Goal: Task Accomplishment & Management: Manage account settings

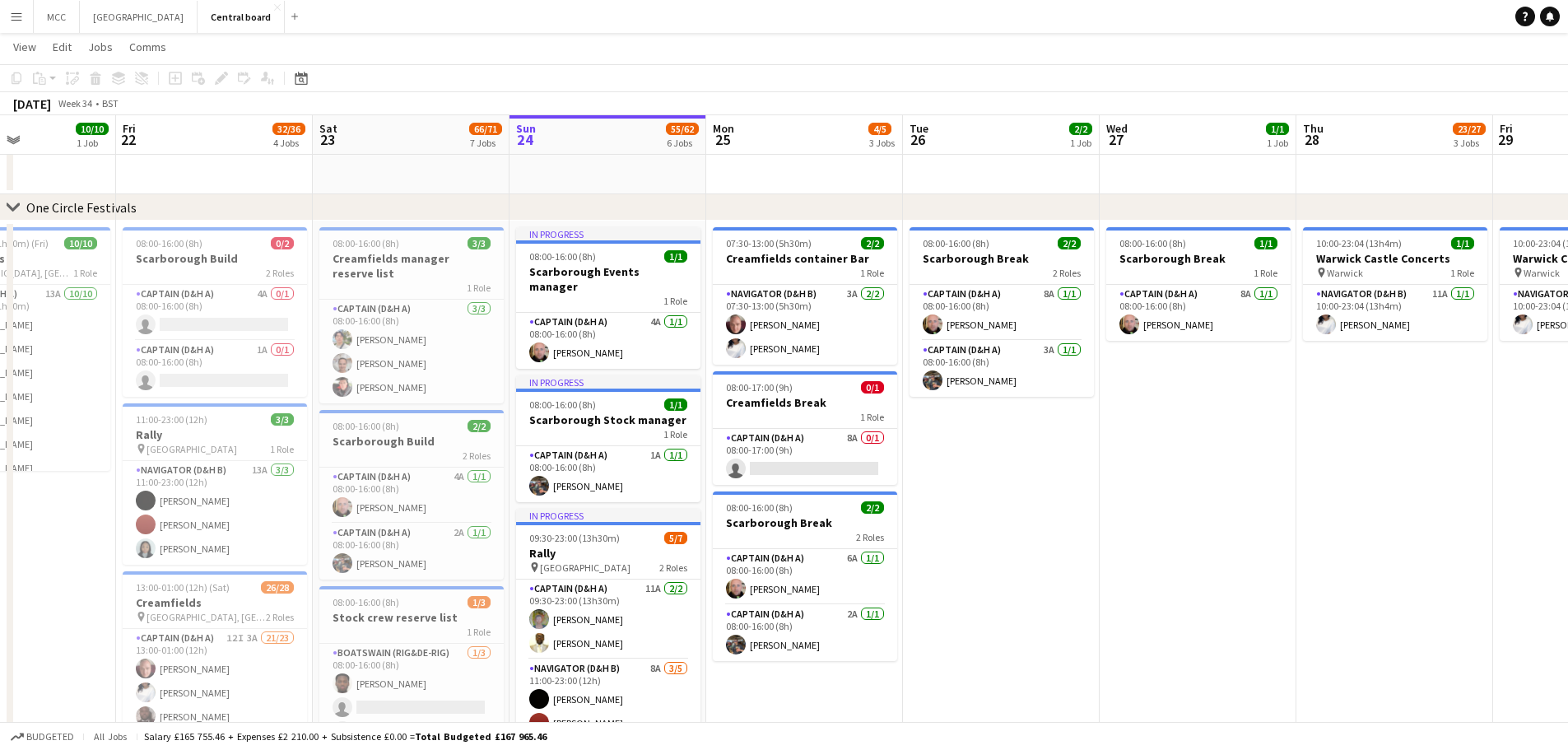
scroll to position [39, 0]
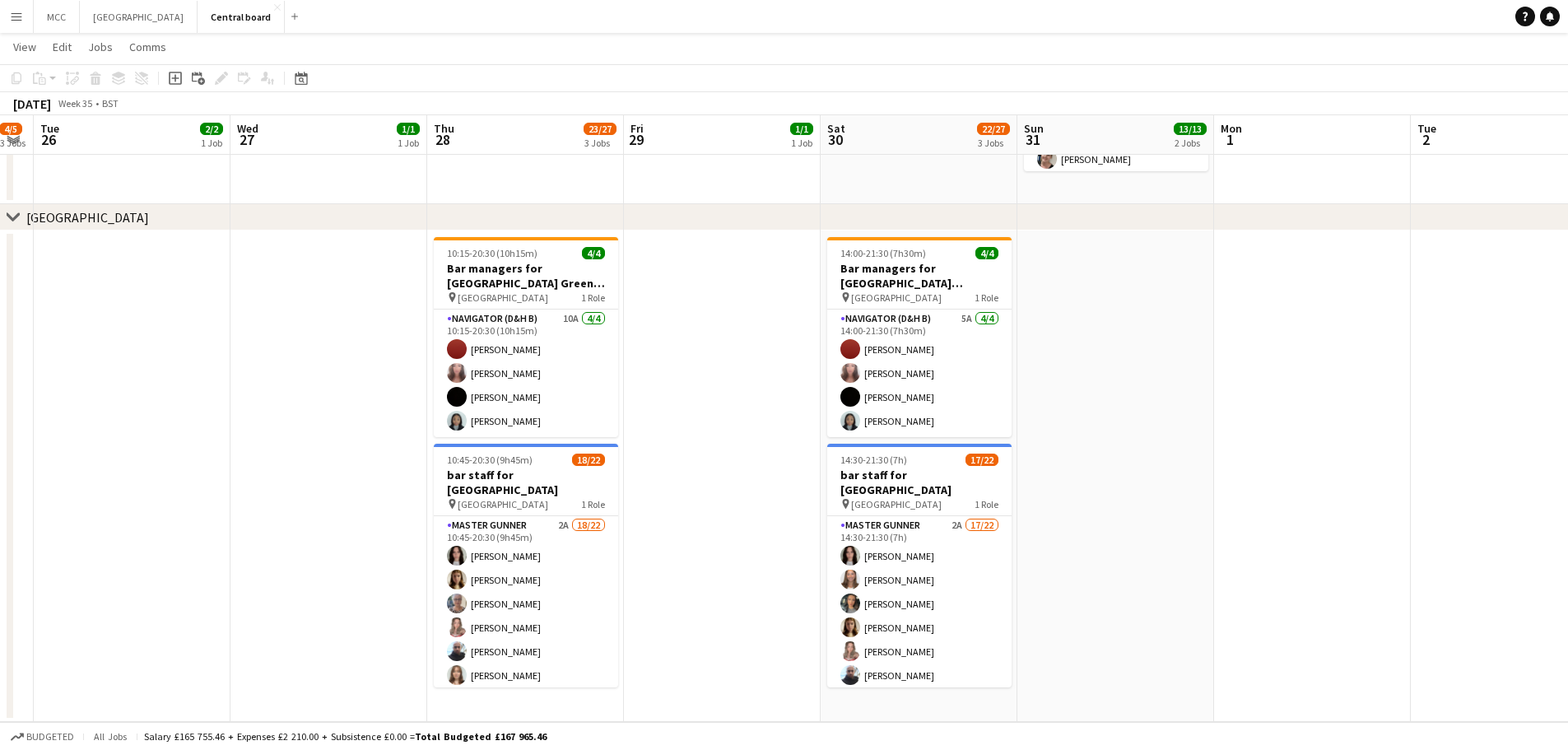
scroll to position [0, 633]
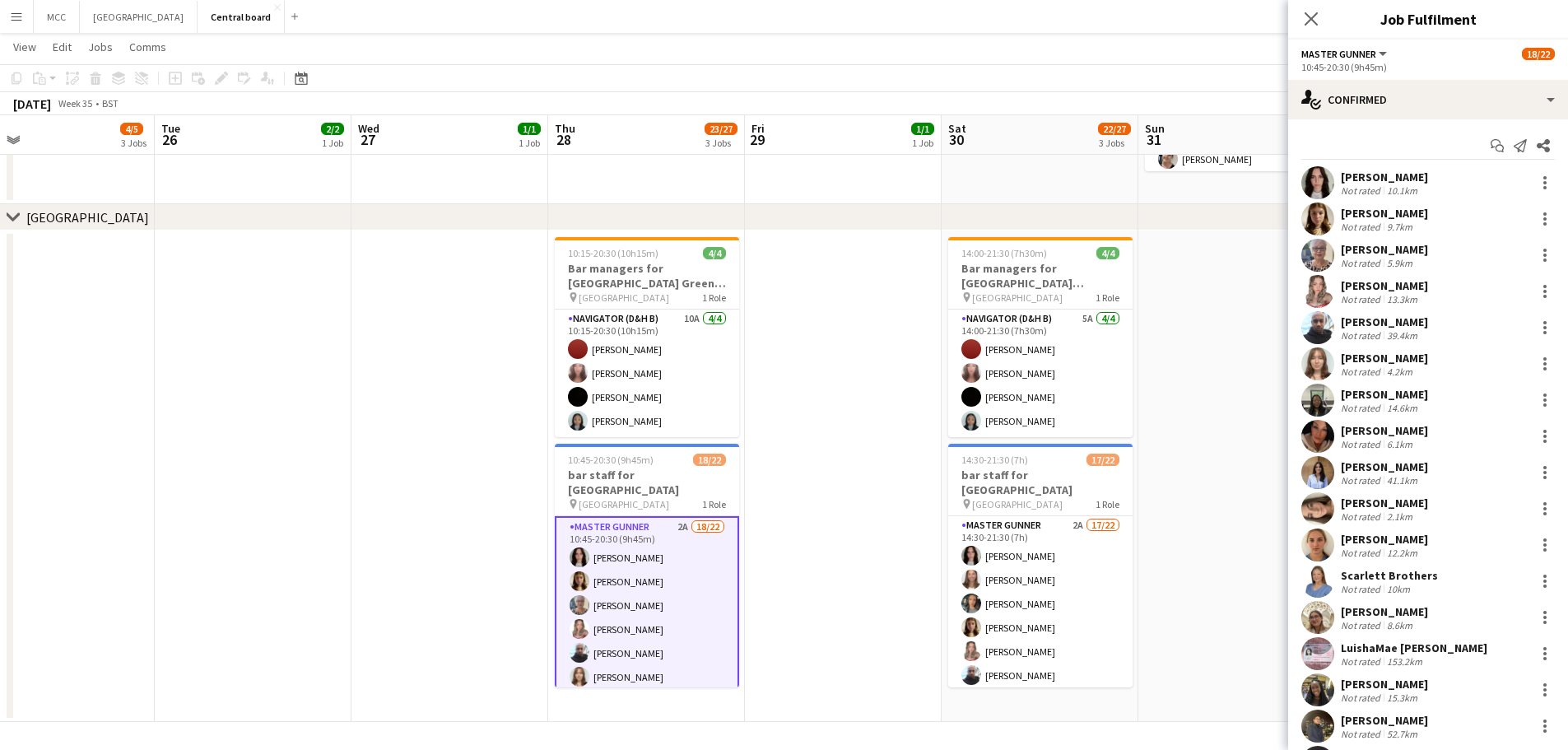
scroll to position [258, 0]
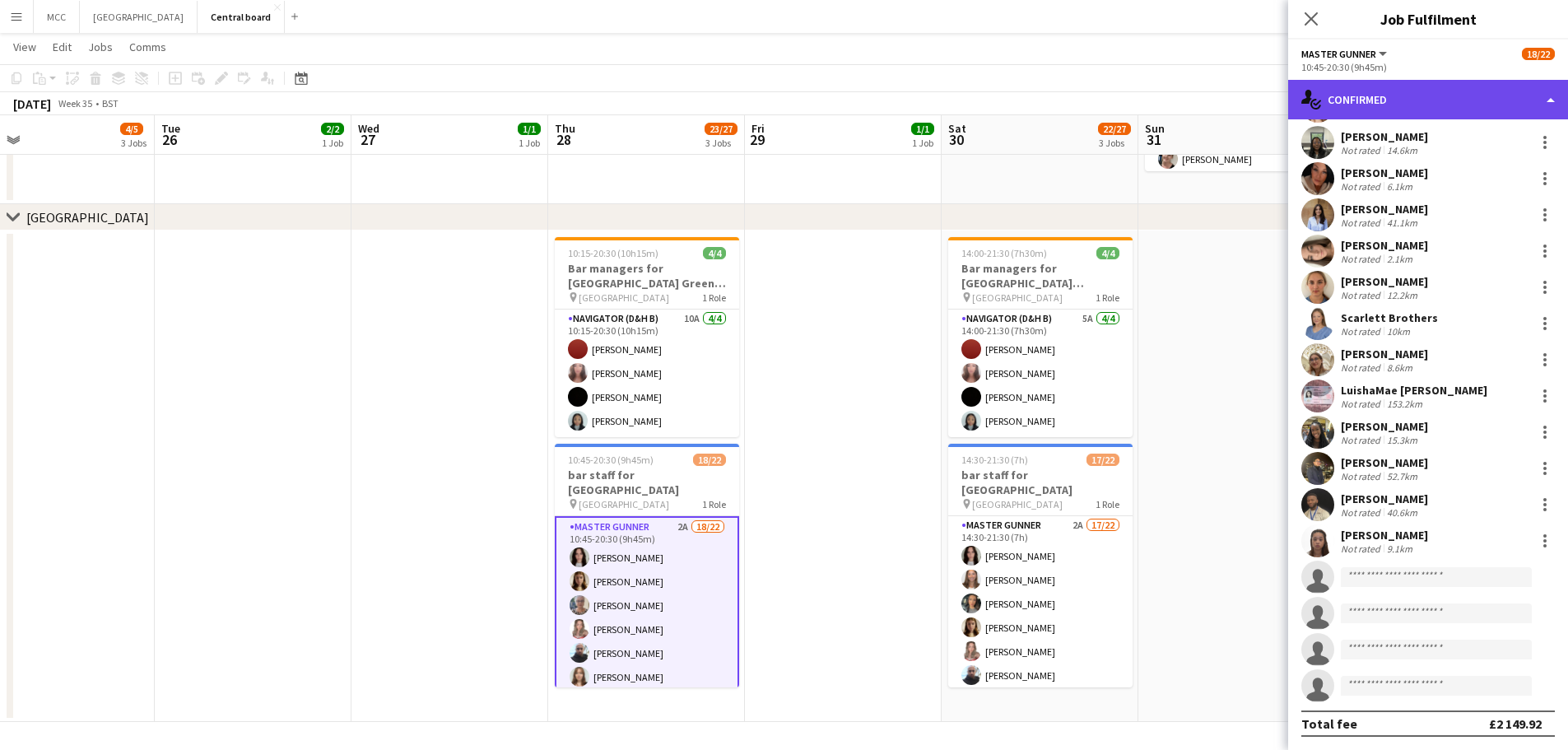
click at [1534, 104] on div "single-neutral-actions-check-2 Confirmed" at bounding box center [1429, 99] width 280 height 39
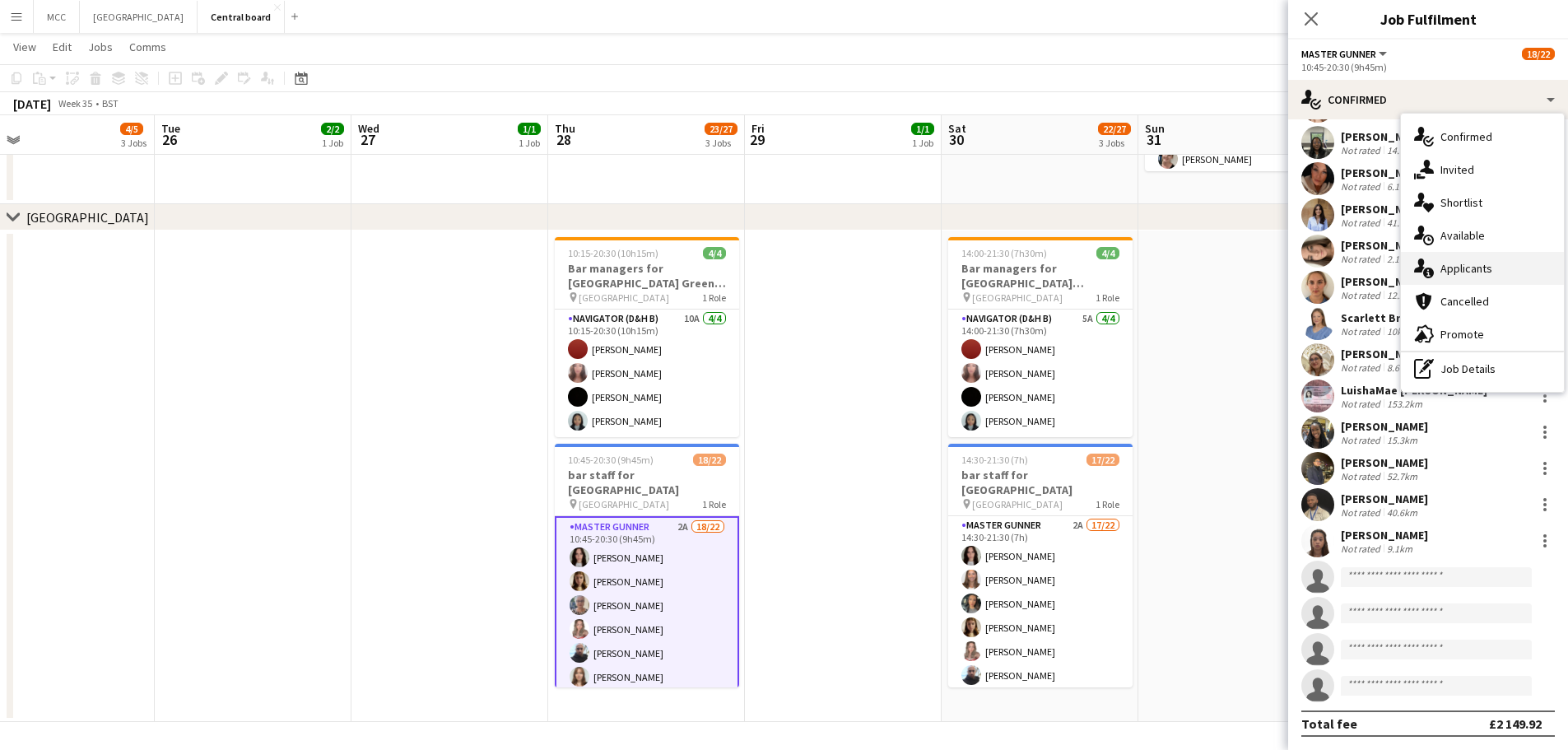
click at [1491, 265] on div "single-neutral-actions-information Applicants" at bounding box center [1482, 268] width 163 height 33
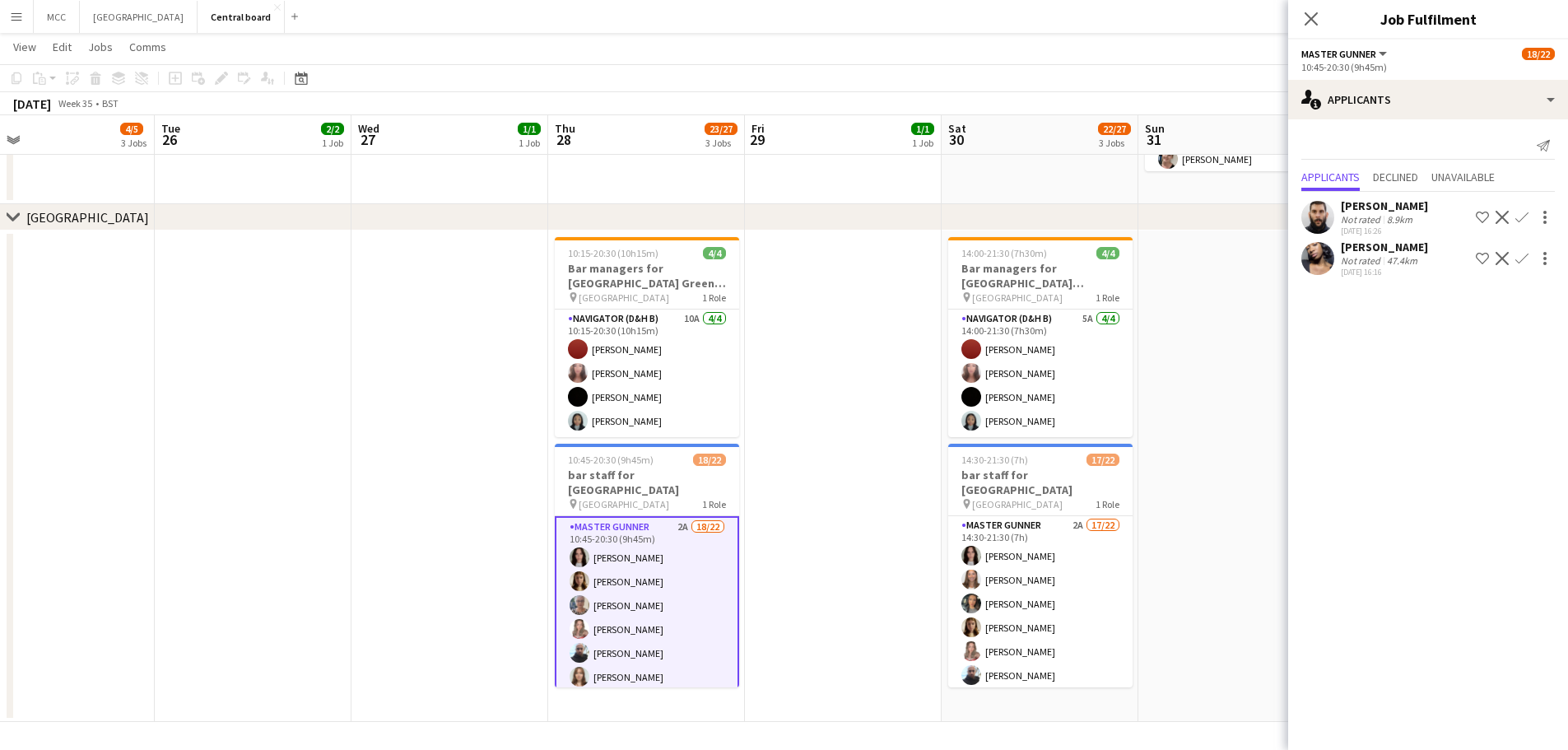
click at [1531, 258] on button "Confirm" at bounding box center [1523, 258] width 20 height 20
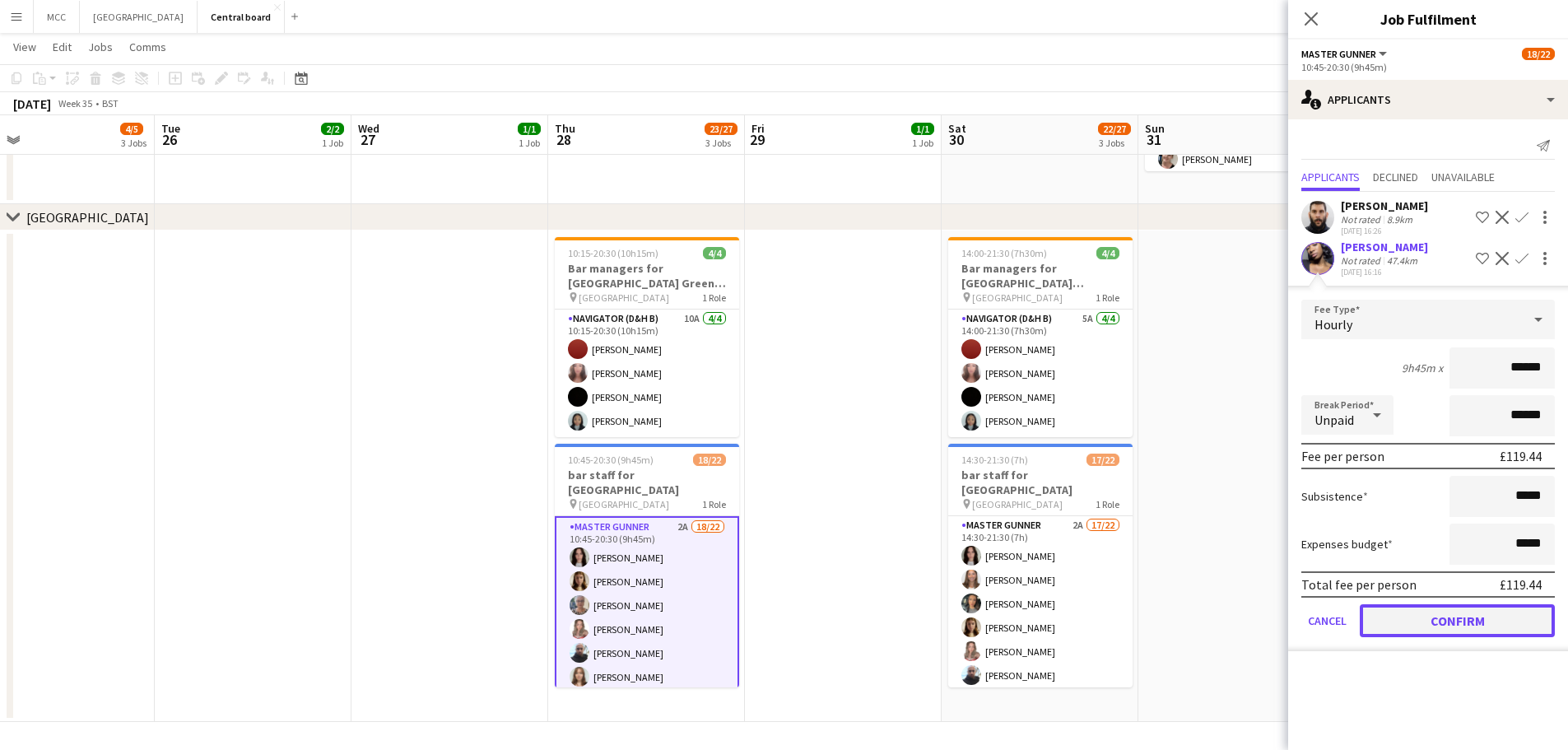
click at [1477, 619] on button "Confirm" at bounding box center [1457, 620] width 195 height 33
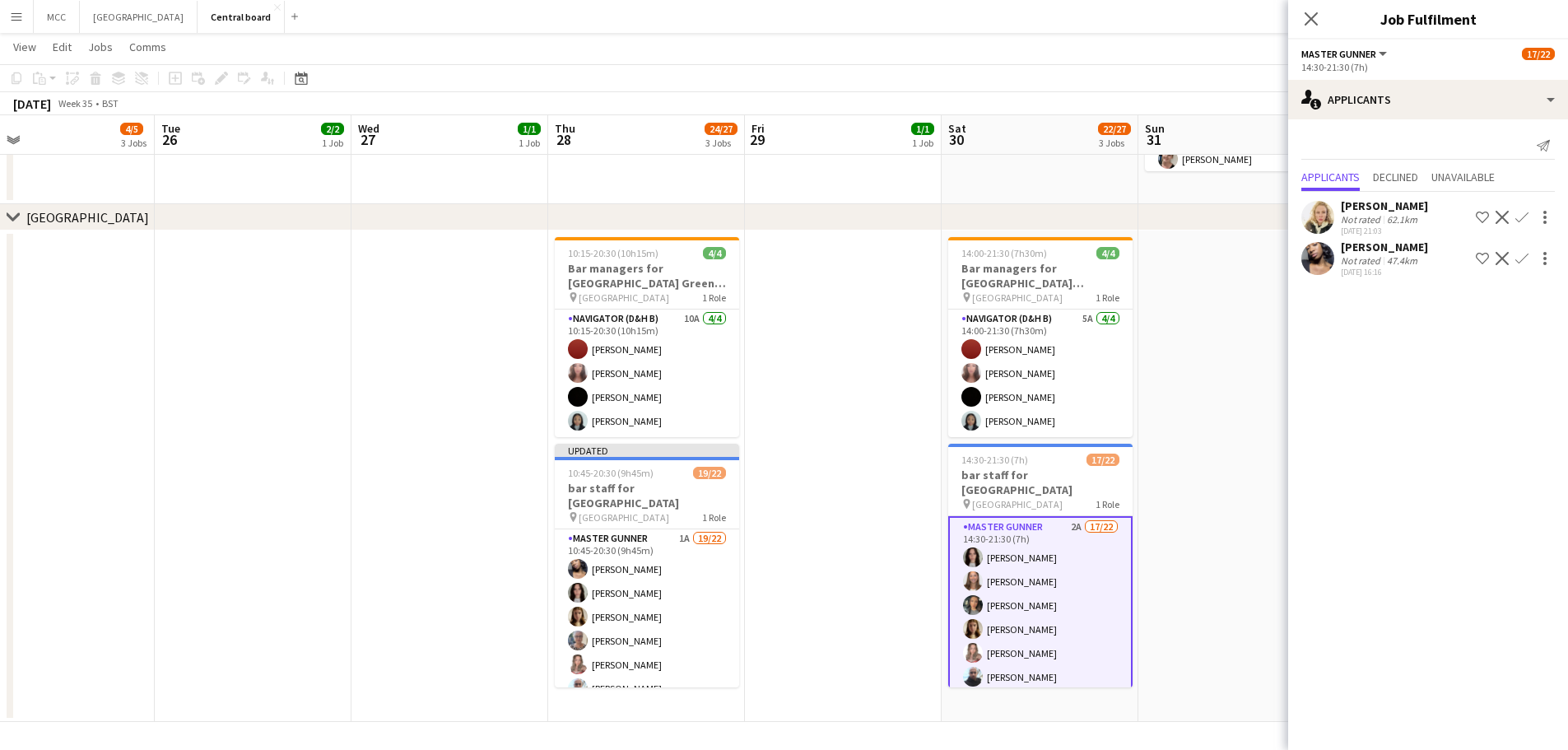
click at [1519, 262] on app-icon "Confirm" at bounding box center [1523, 258] width 13 height 13
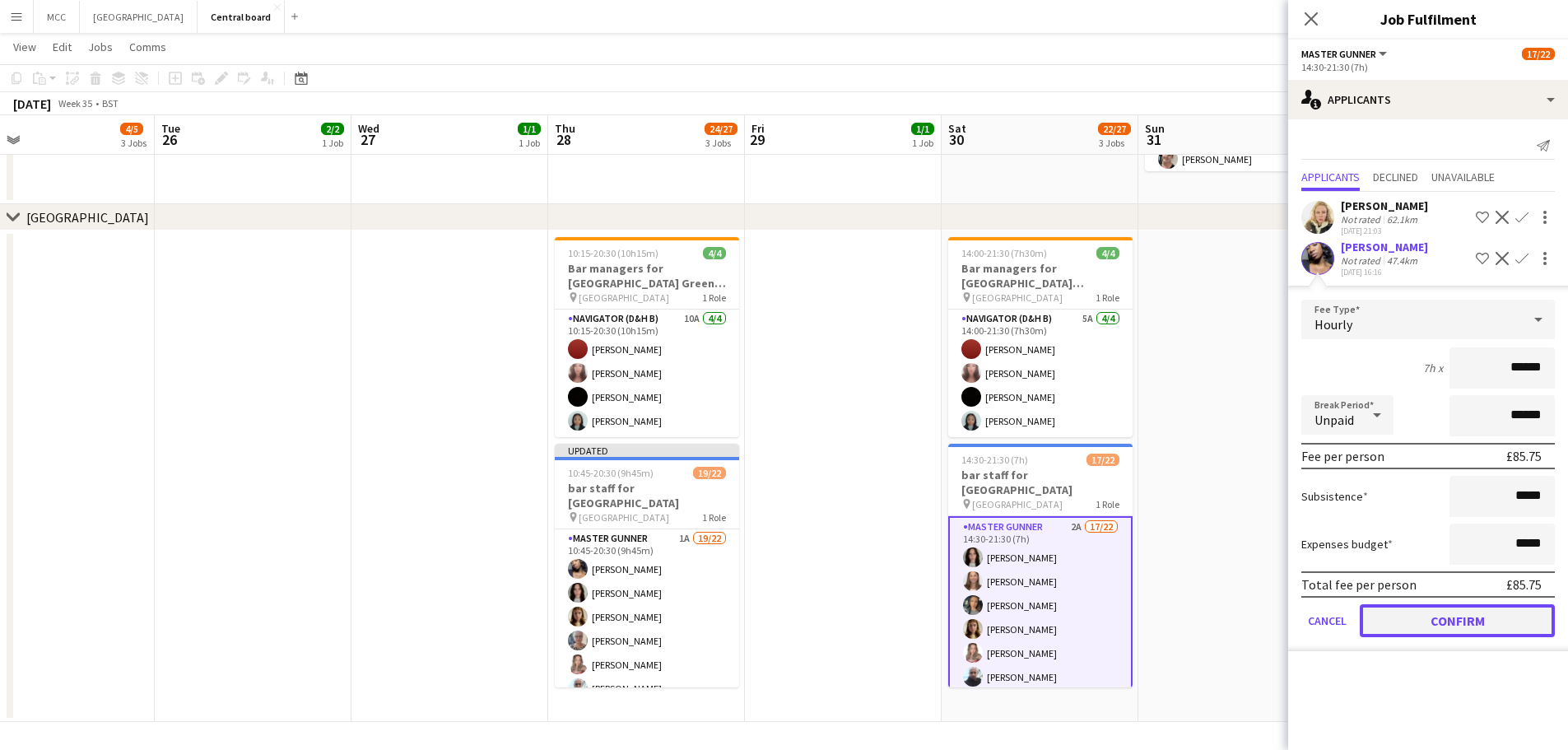
click at [1466, 624] on button "Confirm" at bounding box center [1457, 620] width 195 height 33
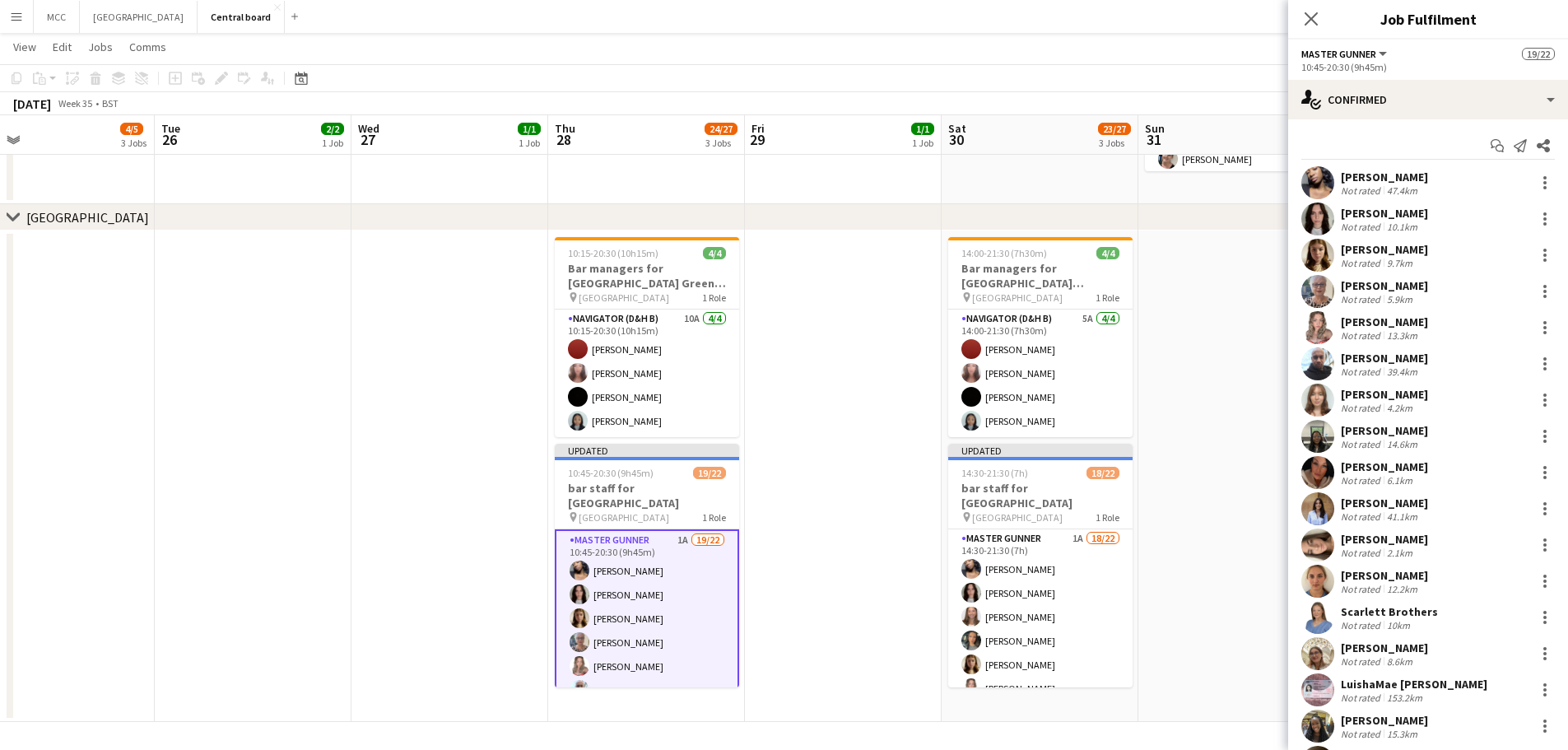
click at [1237, 477] on app-date-cell at bounding box center [1237, 477] width 197 height 492
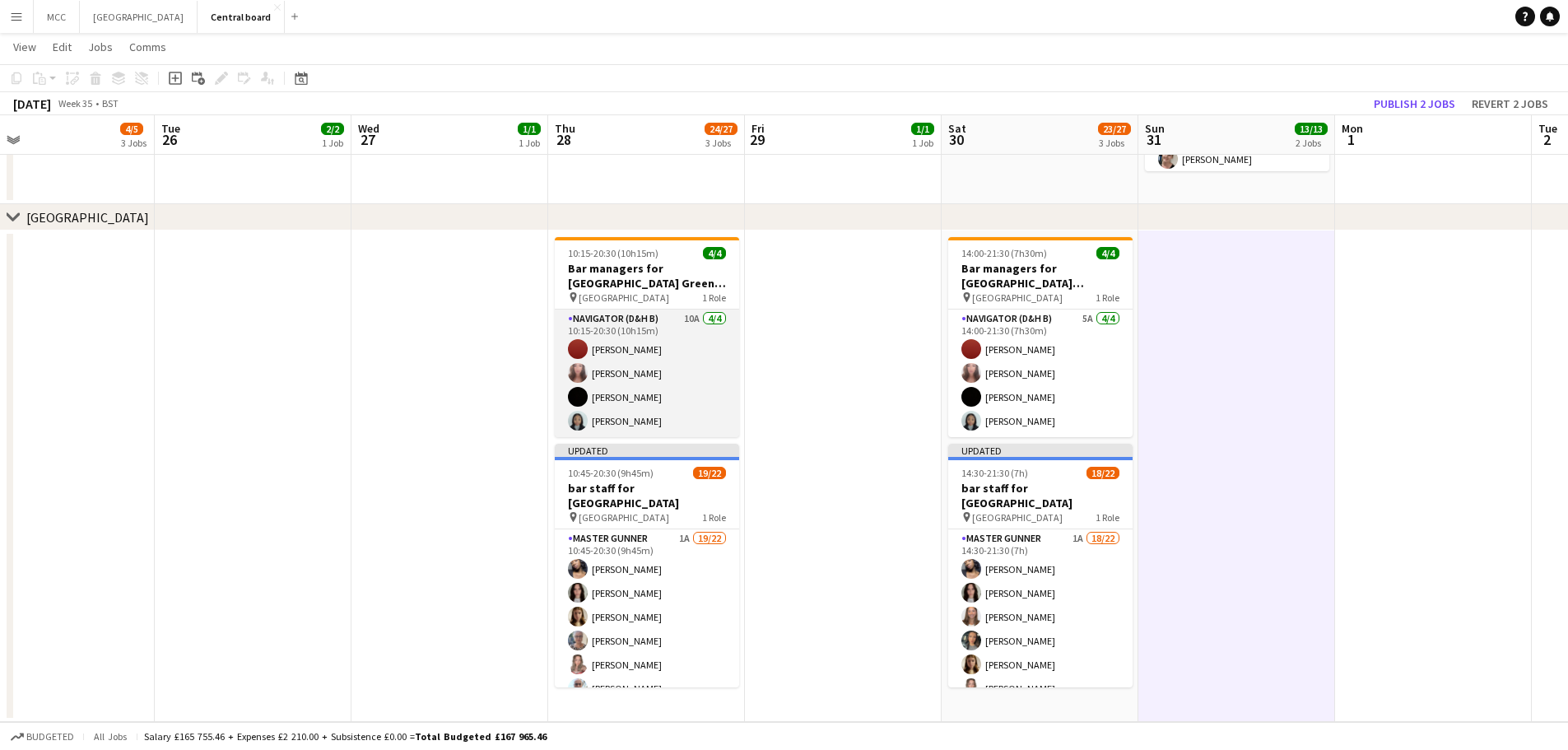
click at [693, 371] on app-card-role "Navigator (D&H B) 10A [DATE] 10:15-20:30 (10h15m) [PERSON_NAME] [PERSON_NAME] […" at bounding box center [647, 373] width 185 height 128
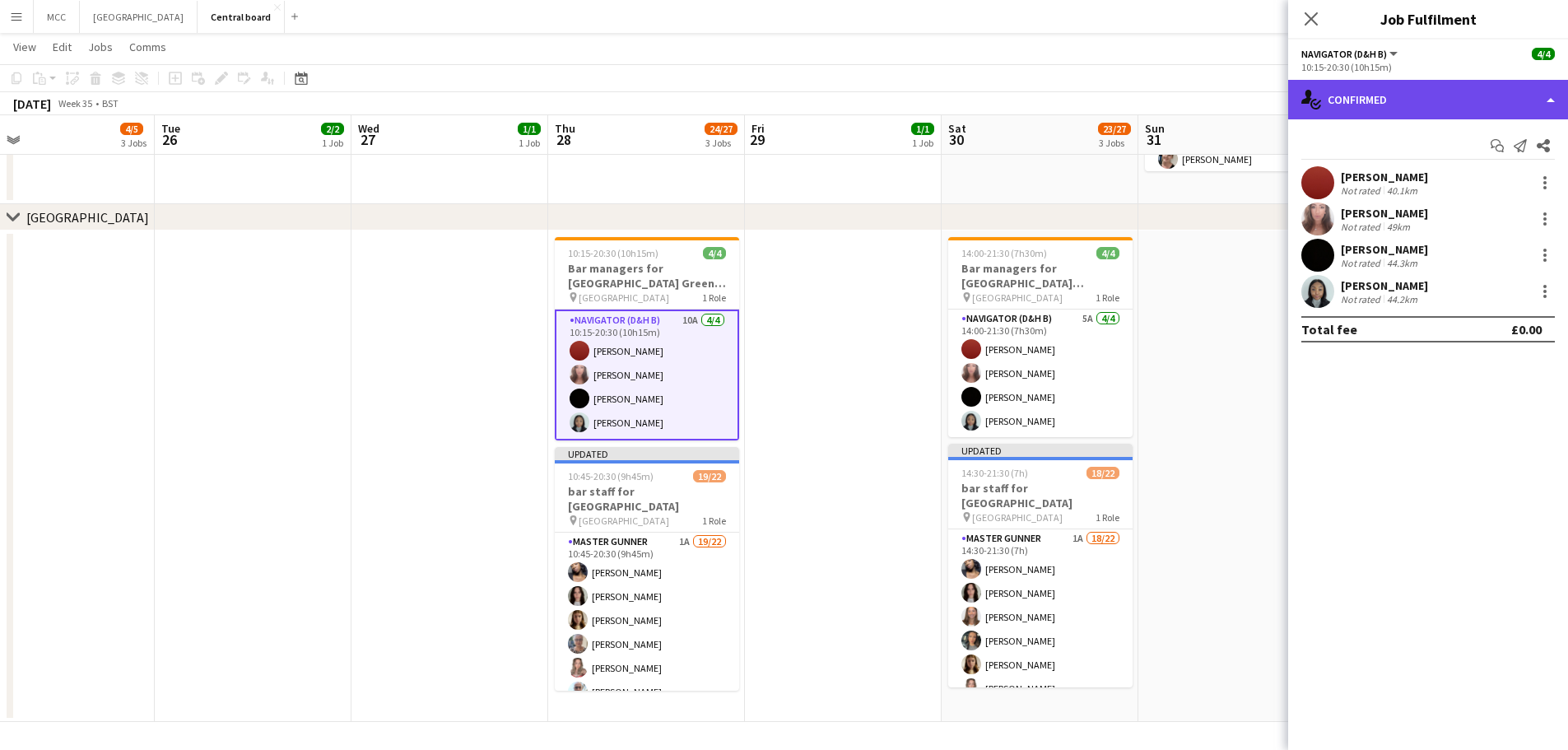
click at [1553, 102] on div "single-neutral-actions-check-2 Confirmed" at bounding box center [1429, 99] width 280 height 39
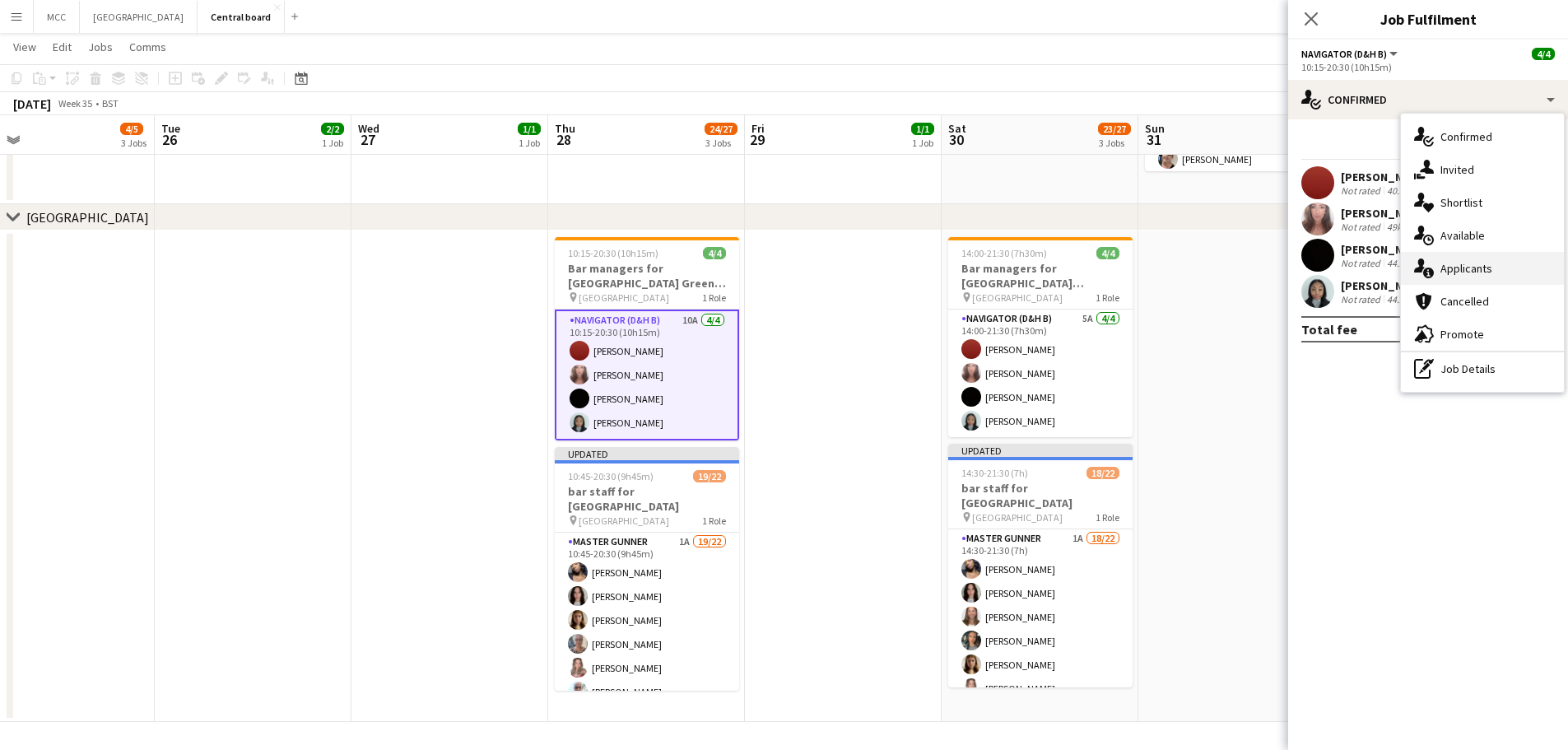
click at [1481, 254] on div "single-neutral-actions-information Applicants" at bounding box center [1482, 268] width 163 height 33
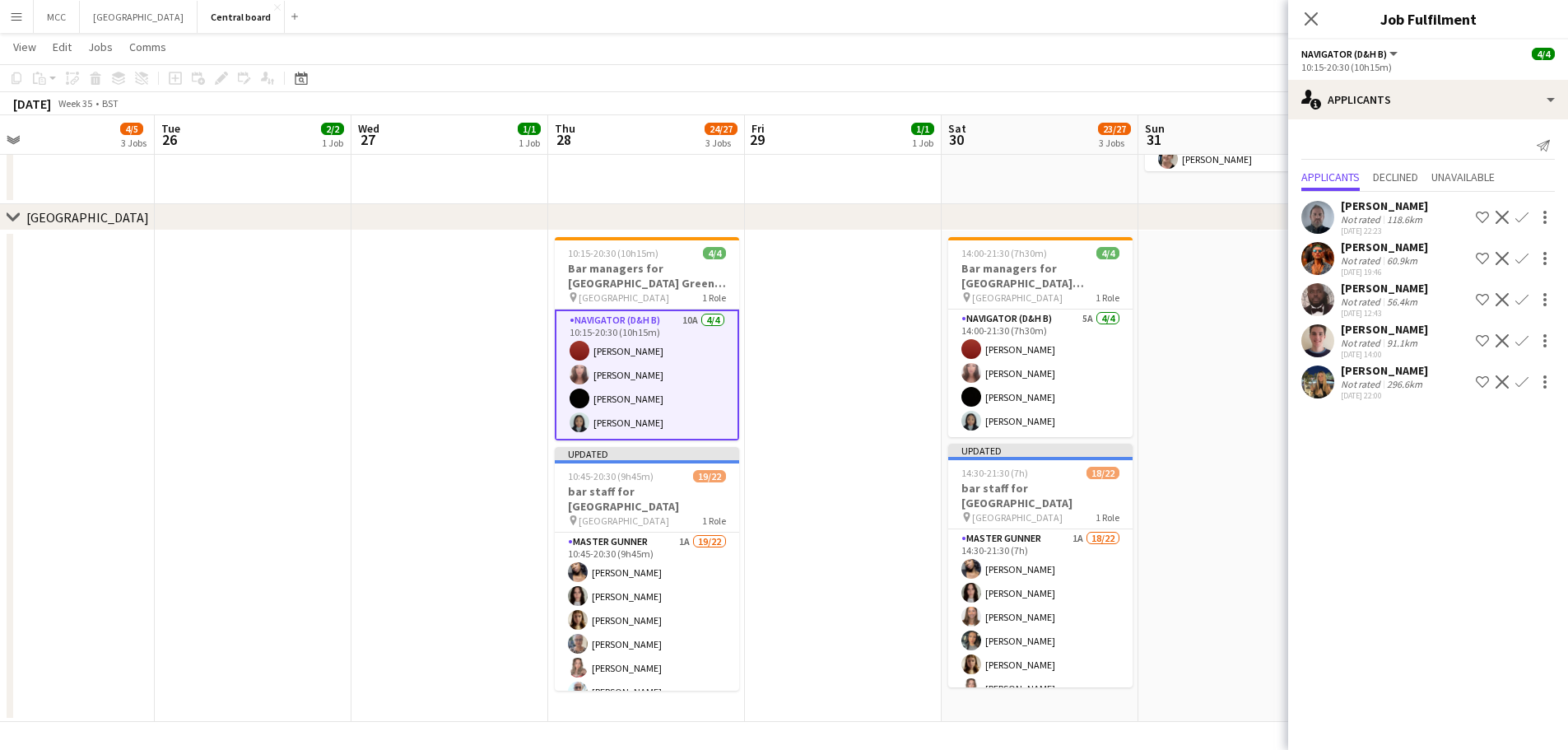
click at [1215, 533] on app-date-cell at bounding box center [1237, 477] width 197 height 492
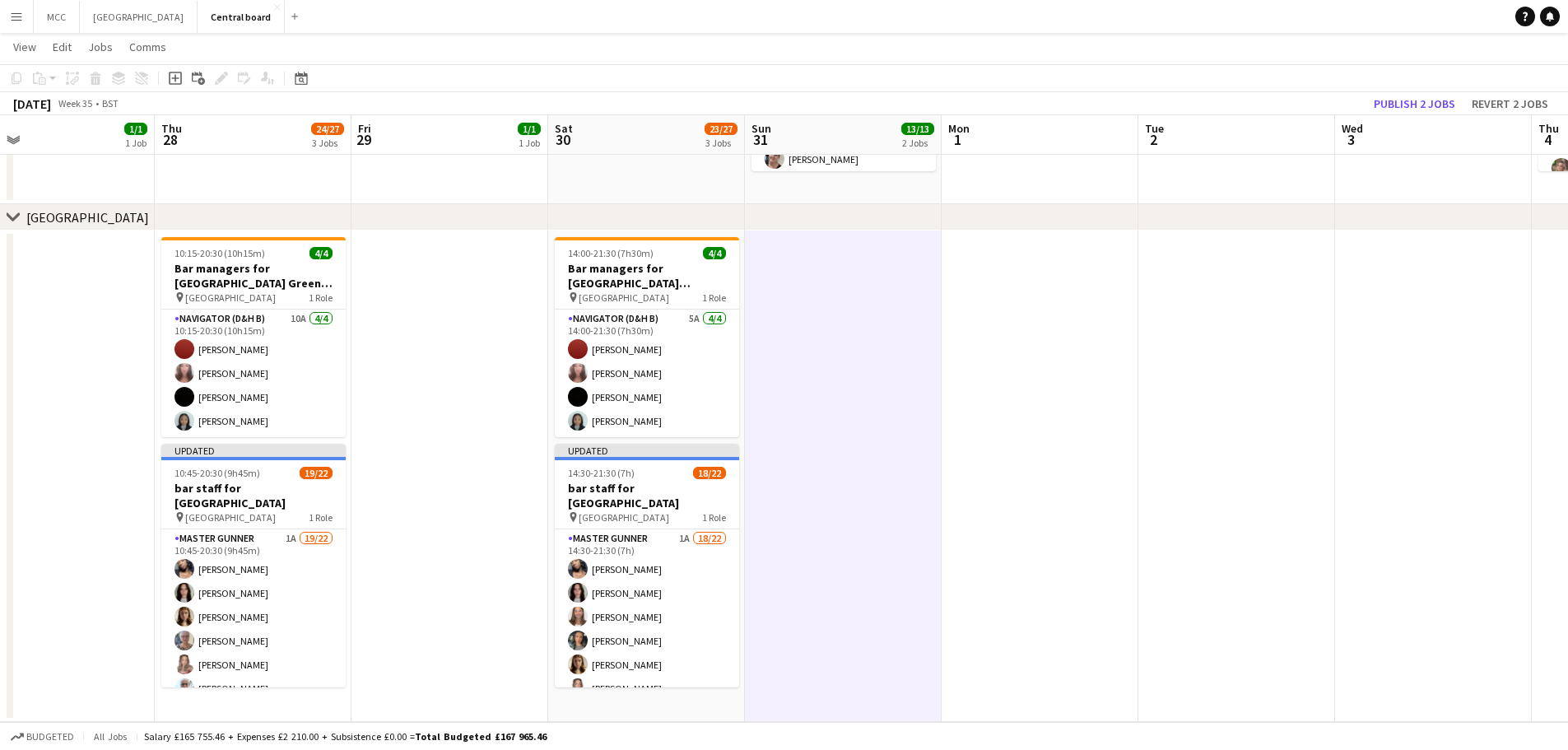
scroll to position [0, 756]
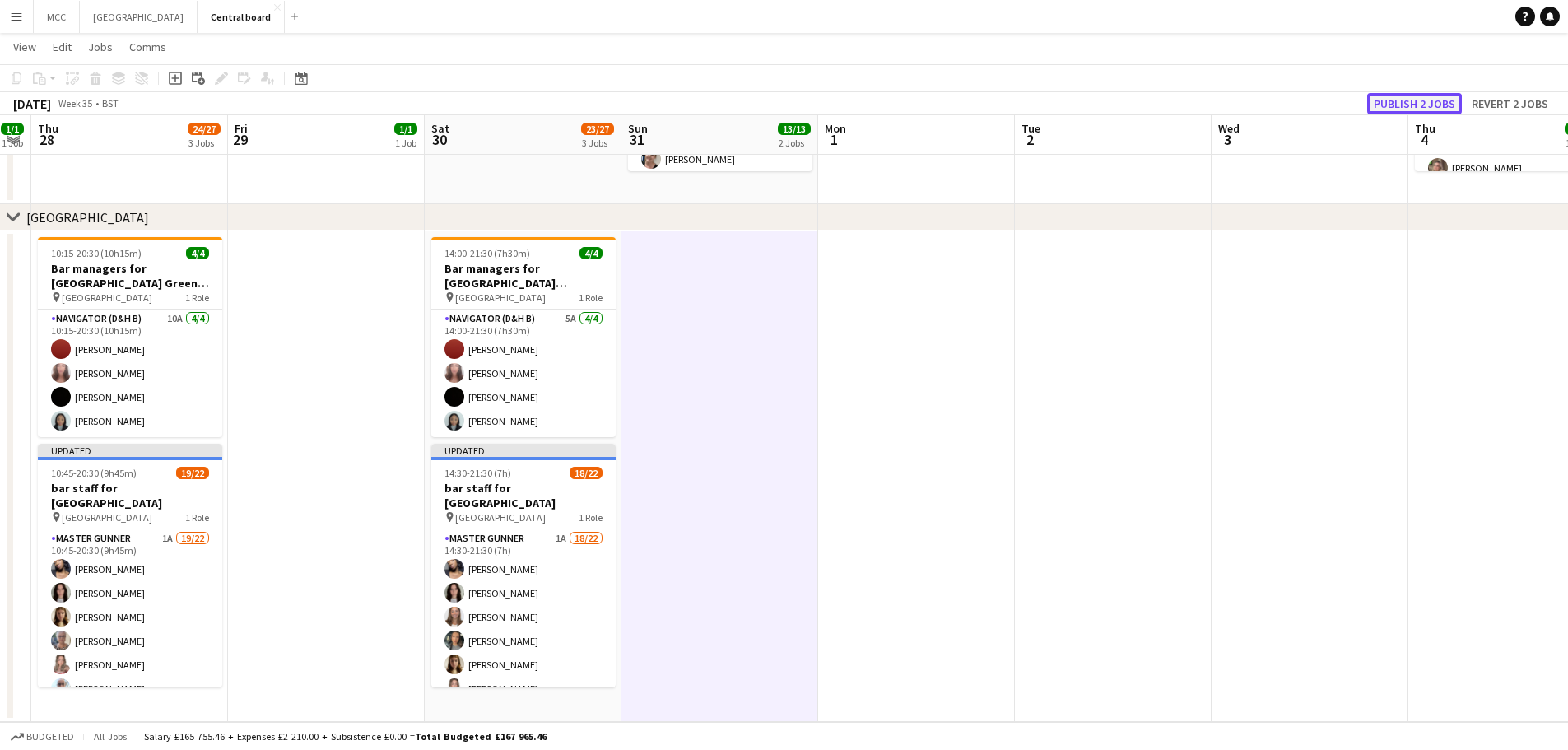
click at [1398, 101] on button "Publish 2 jobs" at bounding box center [1414, 104] width 95 height 22
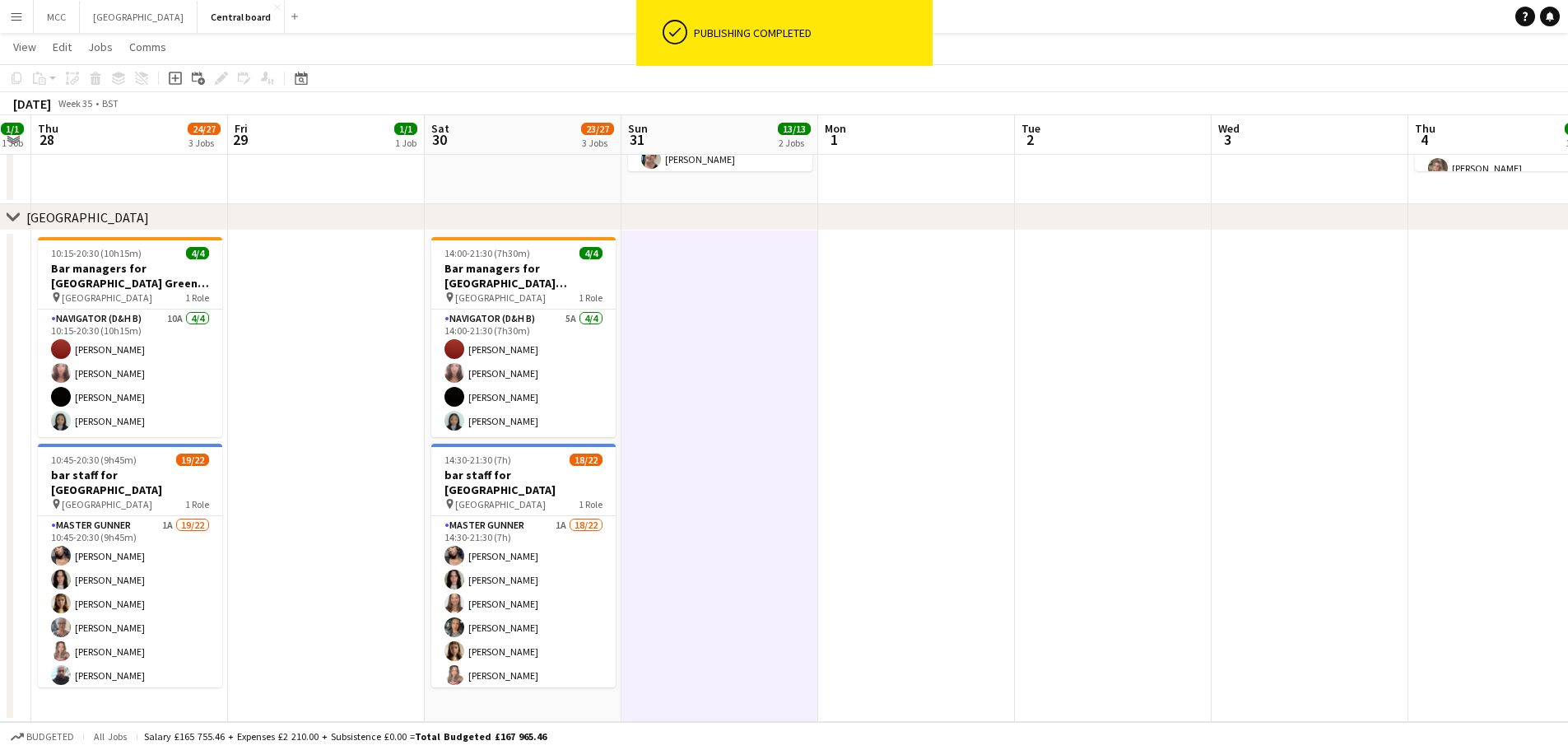
click at [721, 473] on app-date-cell at bounding box center [720, 477] width 197 height 492
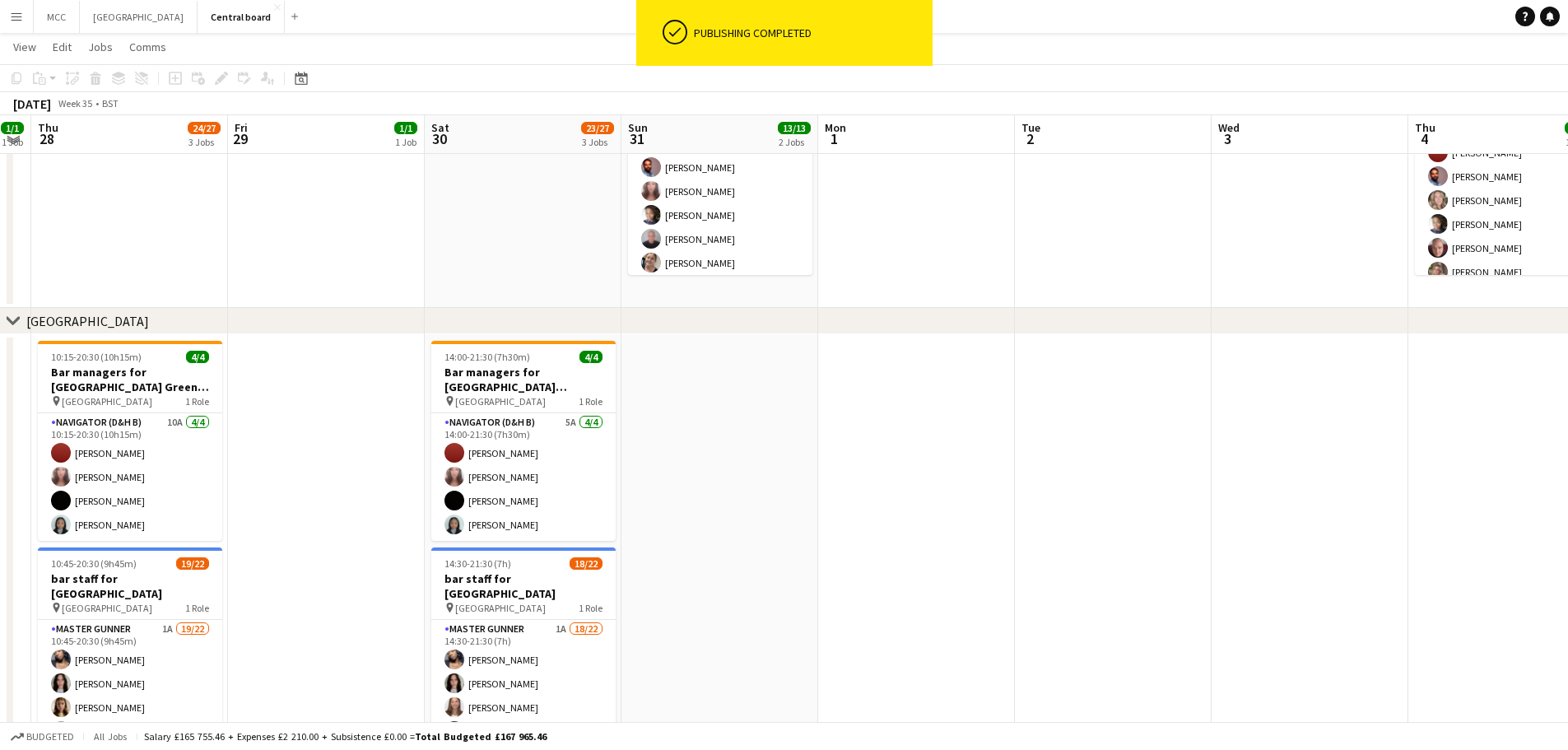
scroll to position [1594, 0]
click at [557, 497] on app-card-role "Navigator (D&H B) 5A [DATE] 14:00-21:30 (7h30m) [PERSON_NAME] [PERSON_NAME] [PE…" at bounding box center [524, 478] width 185 height 128
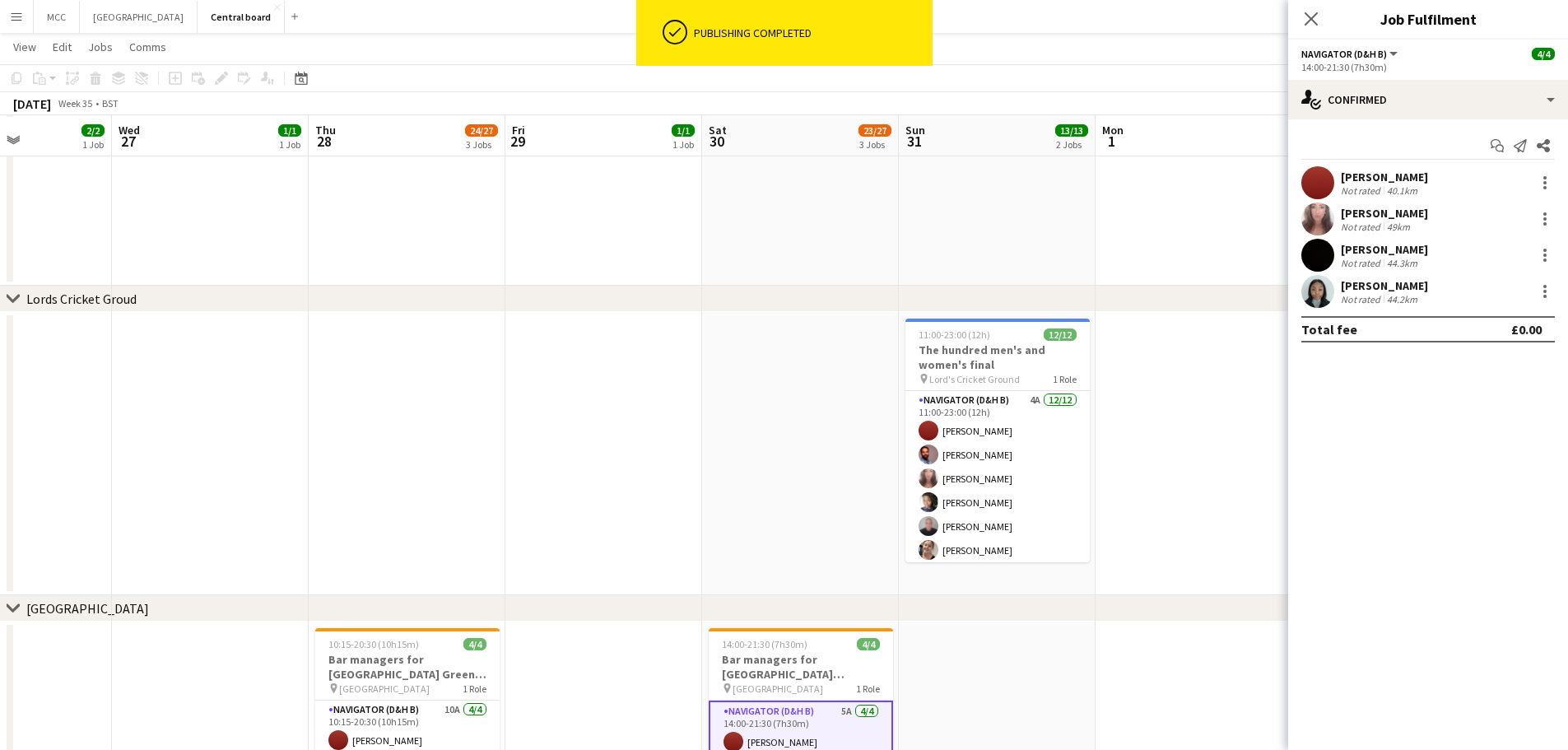
scroll to position [1306, 0]
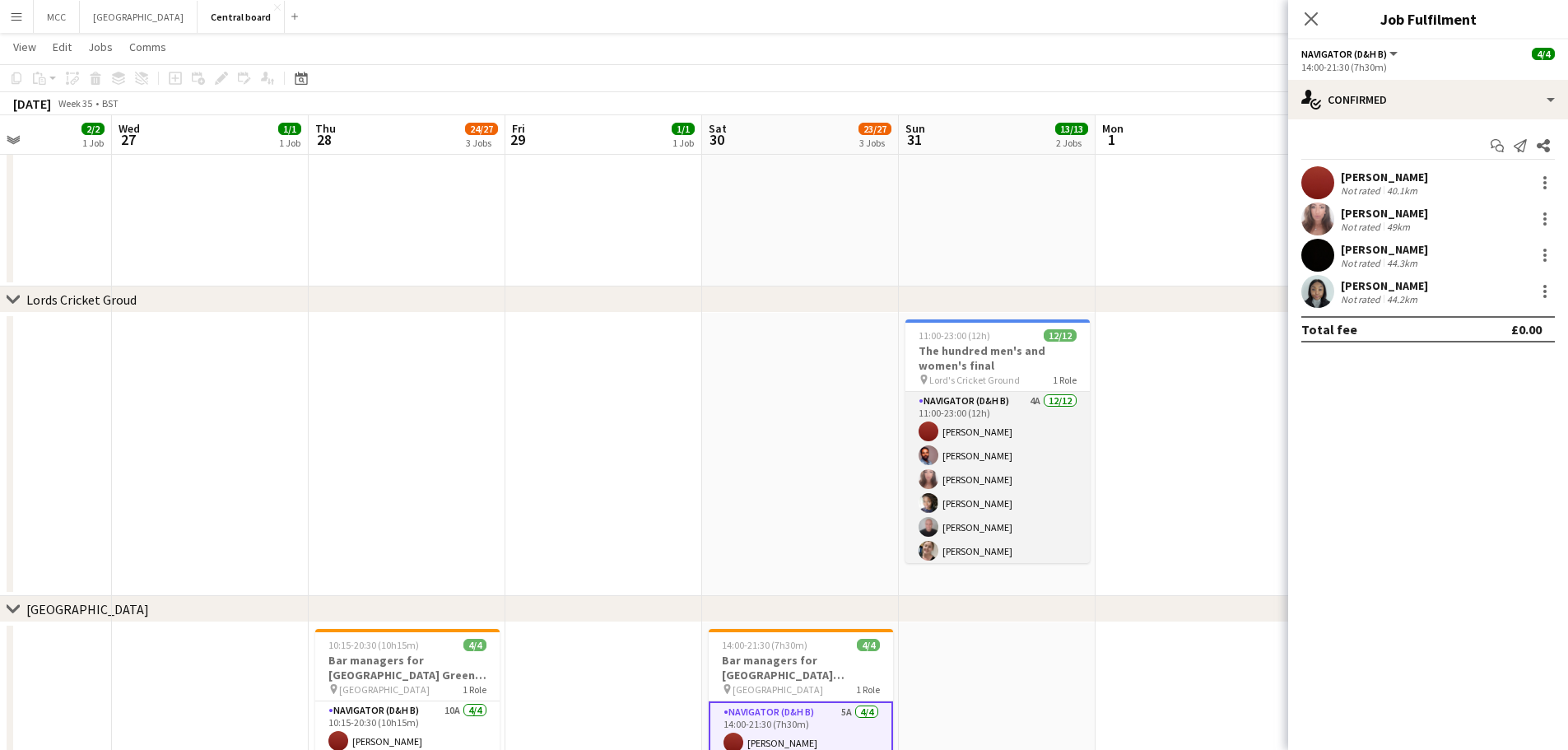
click at [1039, 459] on app-card-role "Navigator (D&H B) 4A [DATE] 11:00-23:00 (12h) [PERSON_NAME] [PERSON_NAME] [PERS…" at bounding box center [998, 551] width 185 height 319
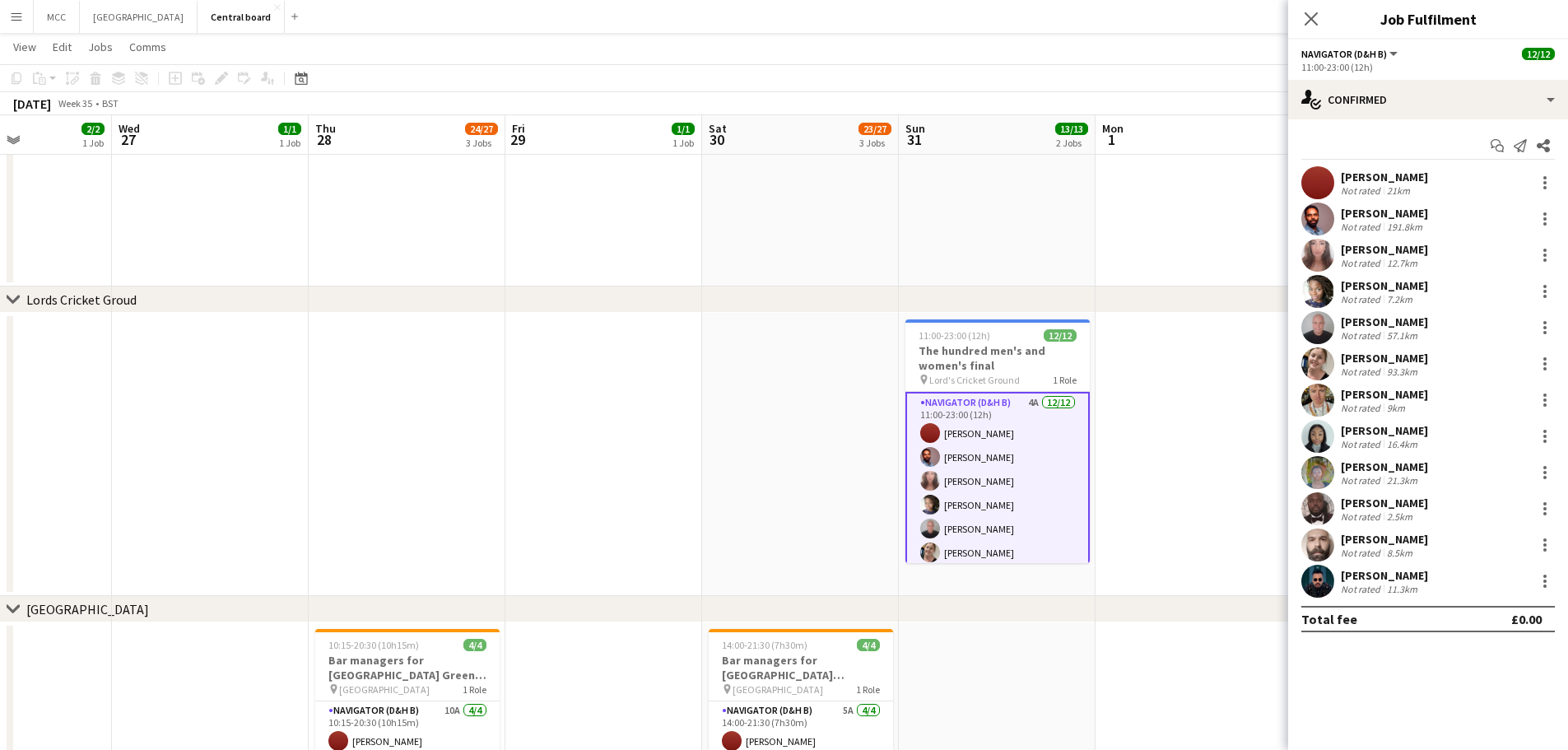
click at [1490, 122] on div "Start chat Send notification Share [PERSON_NAME] Not rated 21km [PERSON_NAME] N…" at bounding box center [1429, 382] width 280 height 526
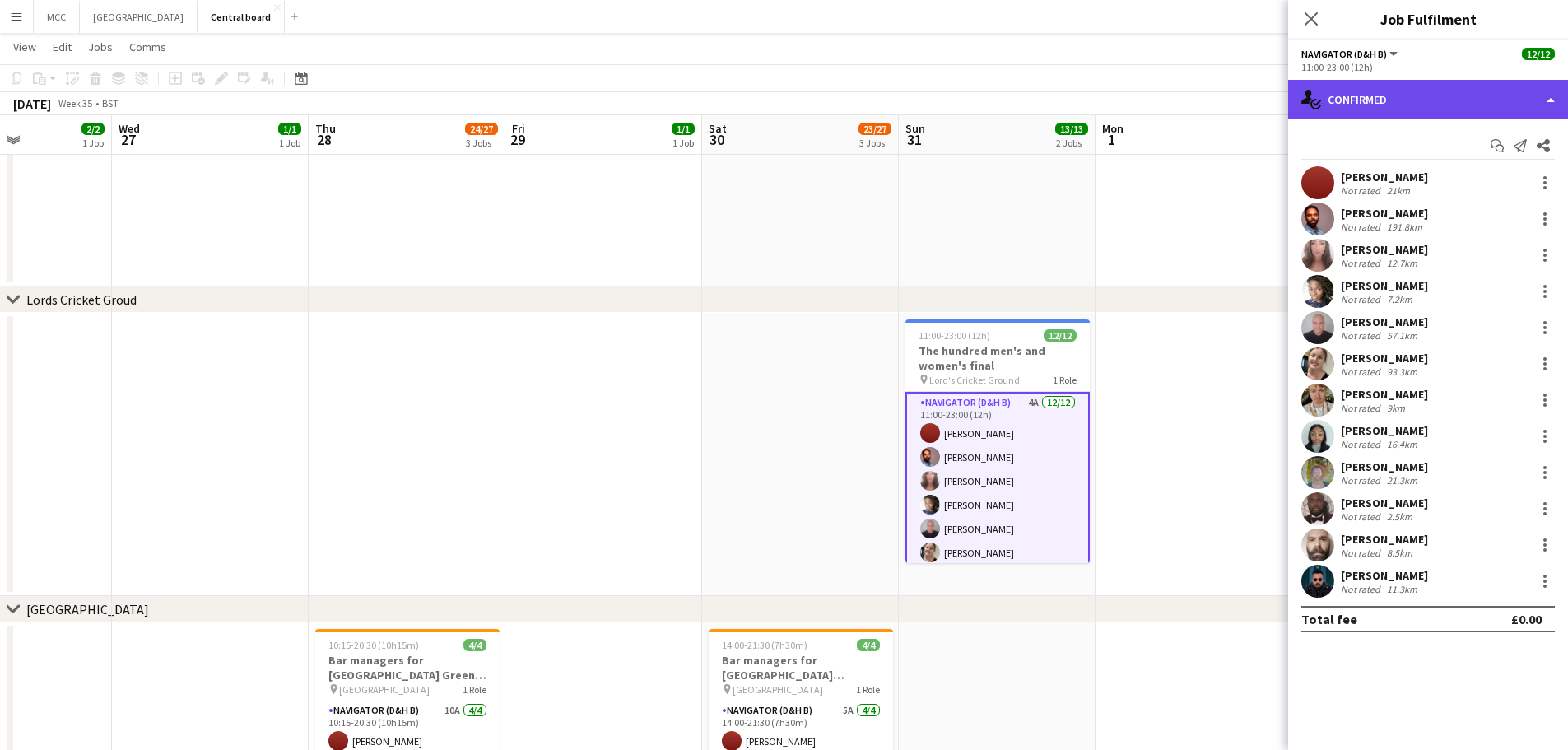
click at [1534, 101] on div "single-neutral-actions-check-2 Confirmed" at bounding box center [1429, 99] width 280 height 39
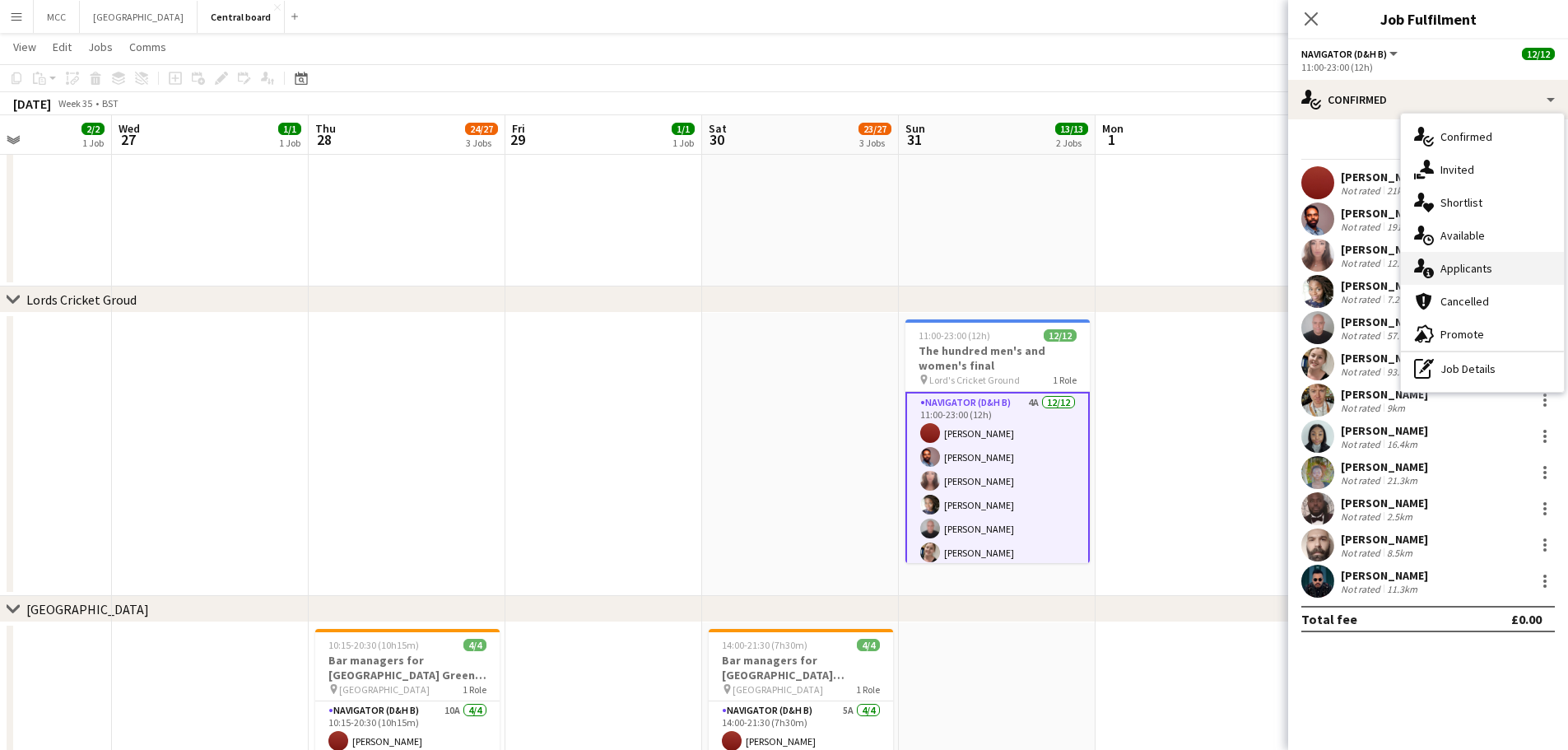
click at [1473, 267] on div "single-neutral-actions-information Applicants" at bounding box center [1482, 268] width 163 height 33
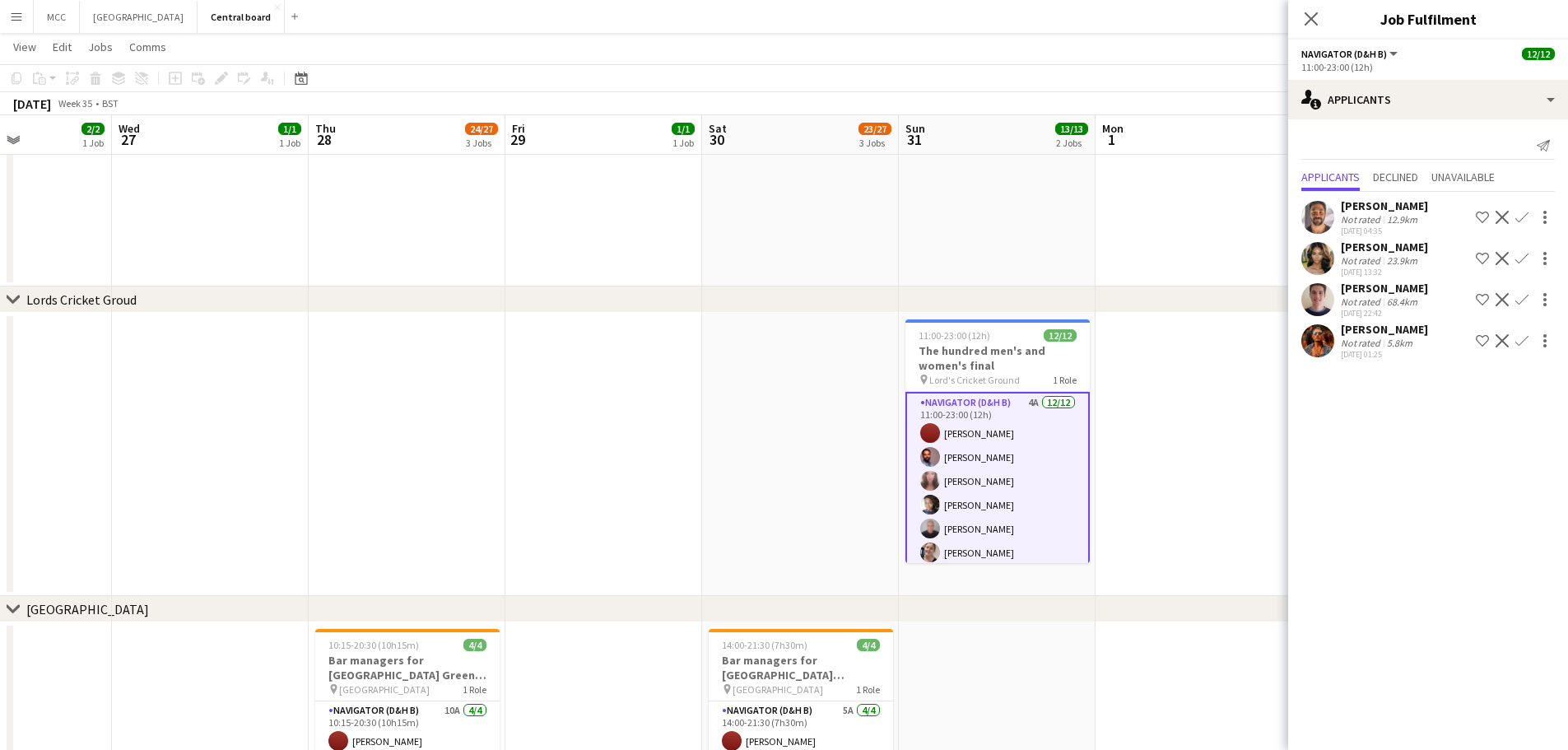
click at [1236, 427] on app-date-cell at bounding box center [1194, 455] width 197 height 284
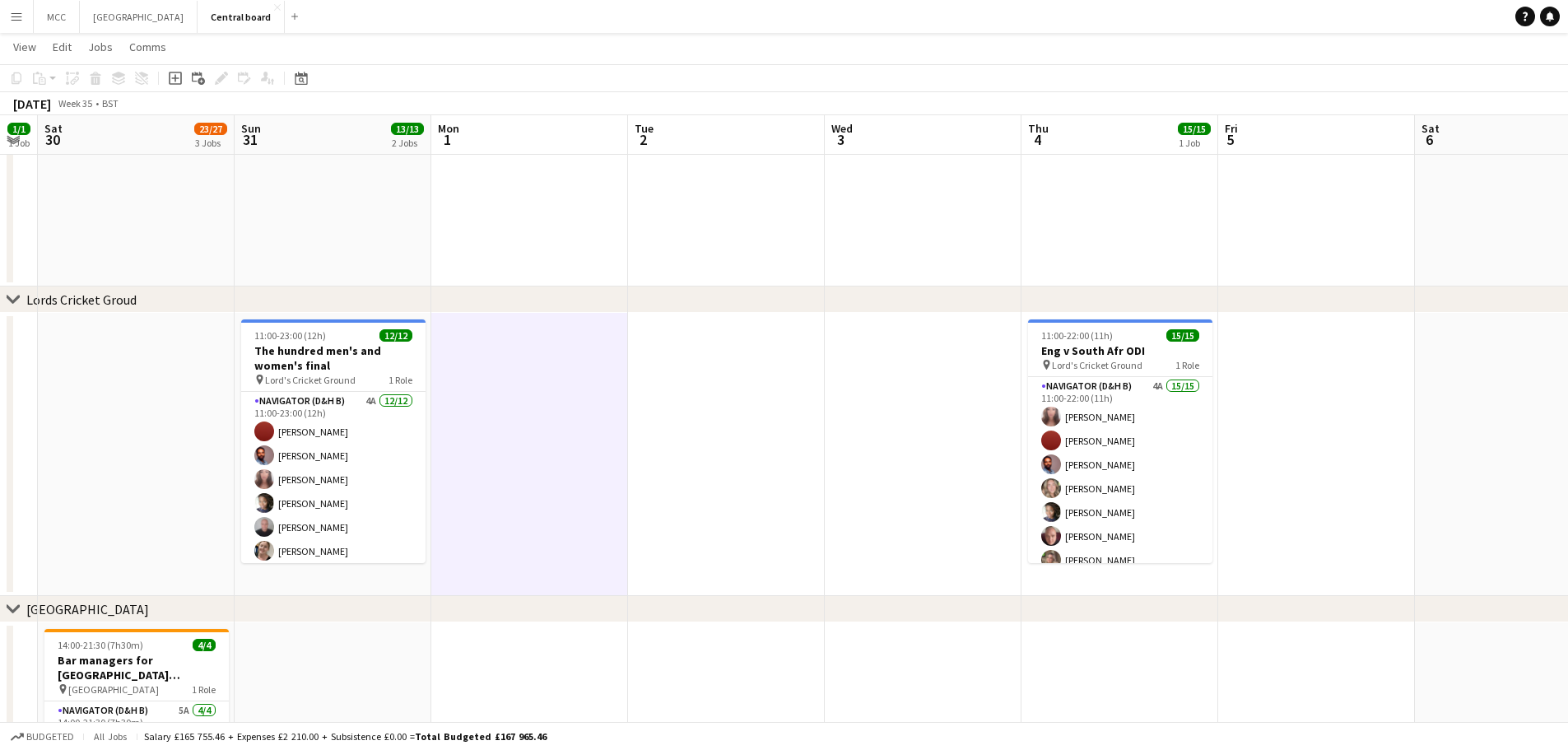
scroll to position [0, 750]
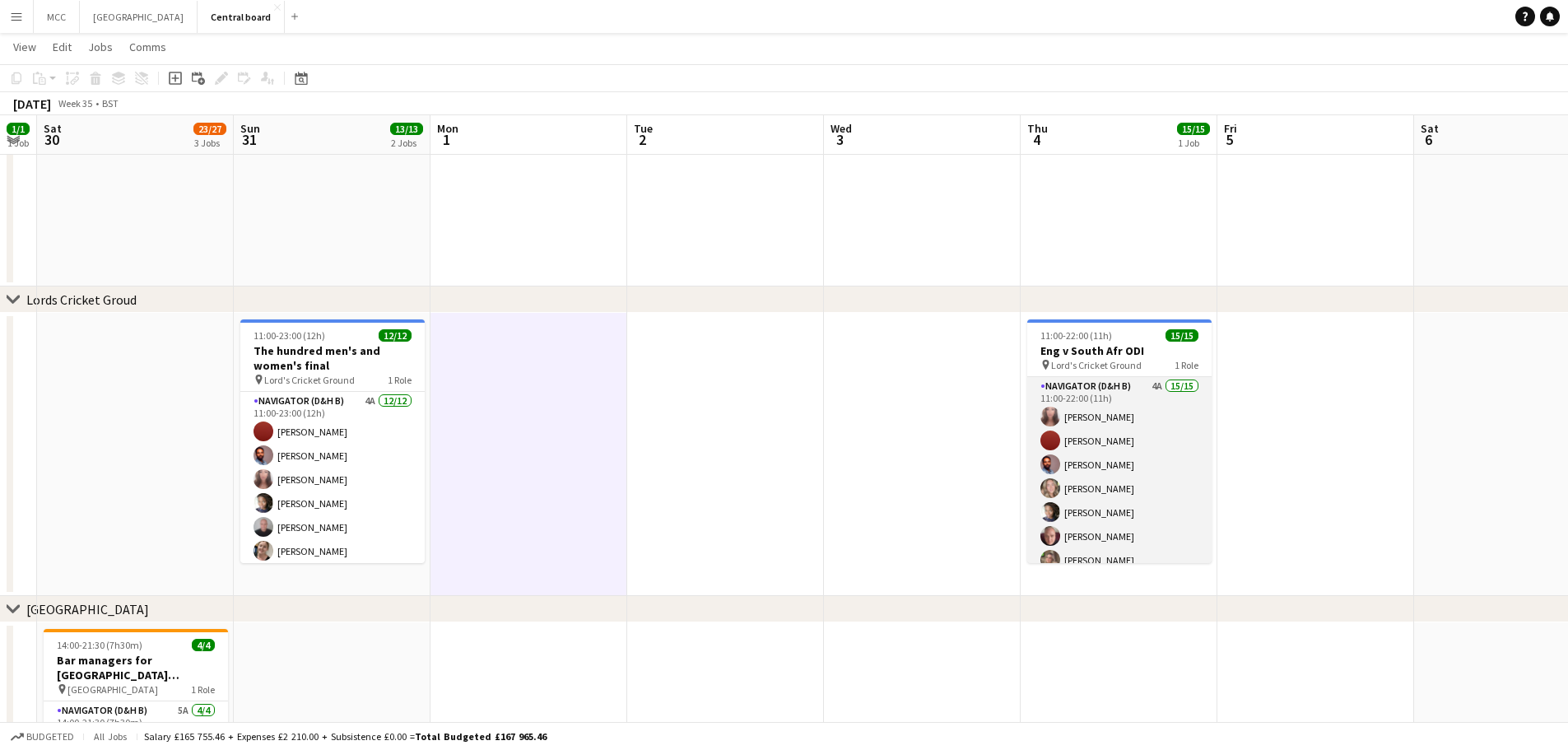
click at [1087, 482] on app-card-role "Navigator (D&H B) 4A 15/15 11:00-22:00 (11h) [PERSON_NAME] [PERSON_NAME] [PERSO…" at bounding box center [1120, 571] width 185 height 390
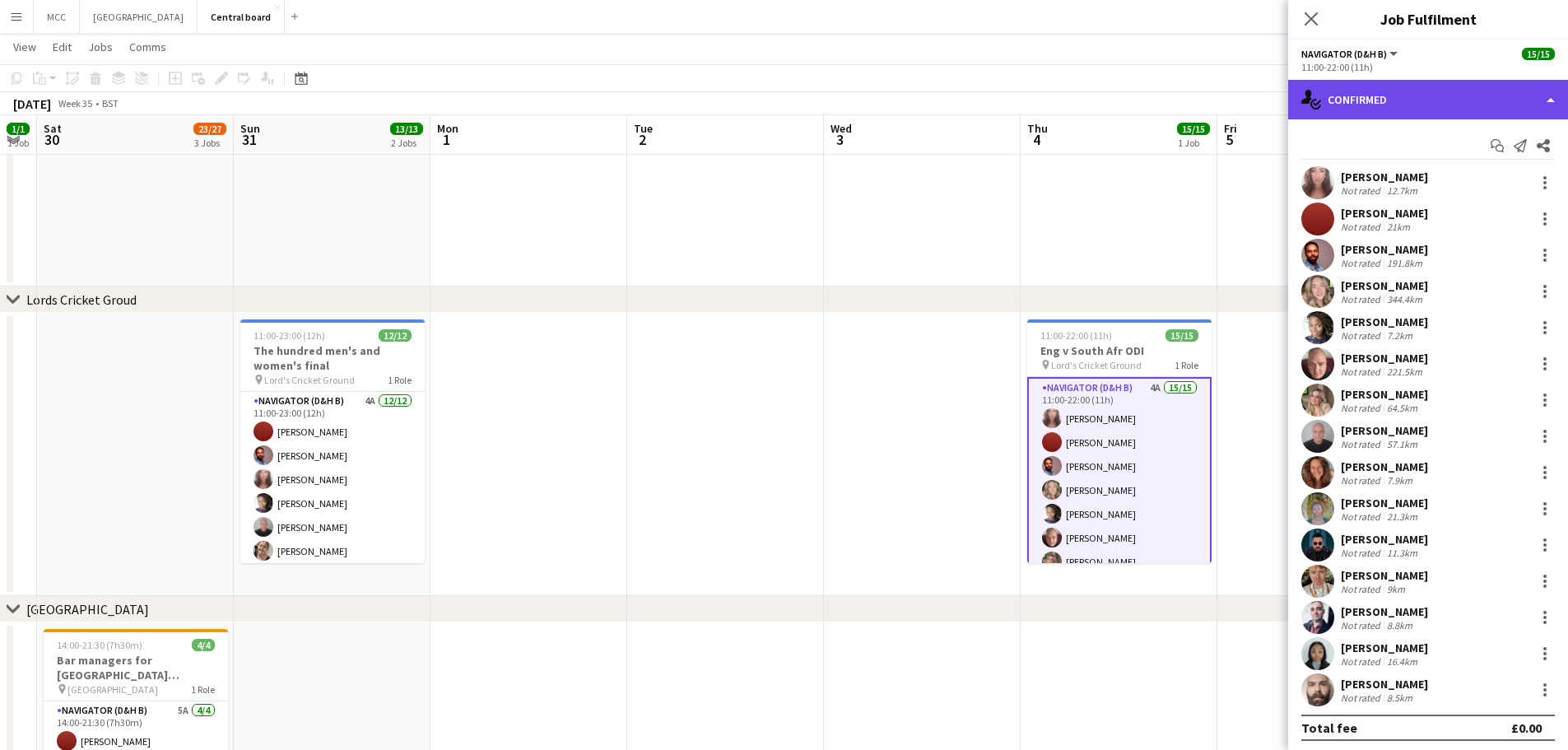
click at [1476, 99] on div "single-neutral-actions-check-2 Confirmed" at bounding box center [1429, 99] width 280 height 39
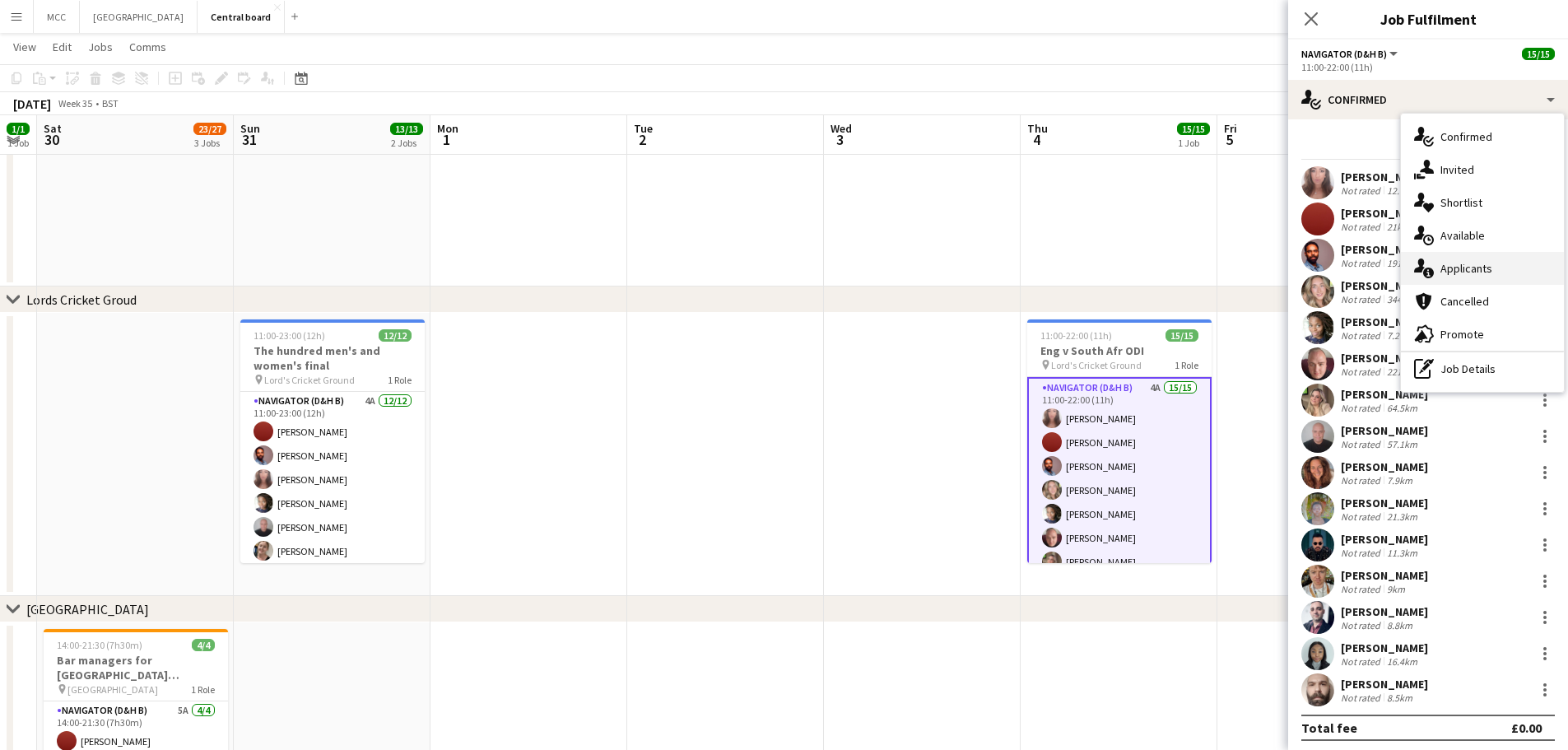
click at [1466, 270] on div "single-neutral-actions-information Applicants" at bounding box center [1482, 268] width 163 height 33
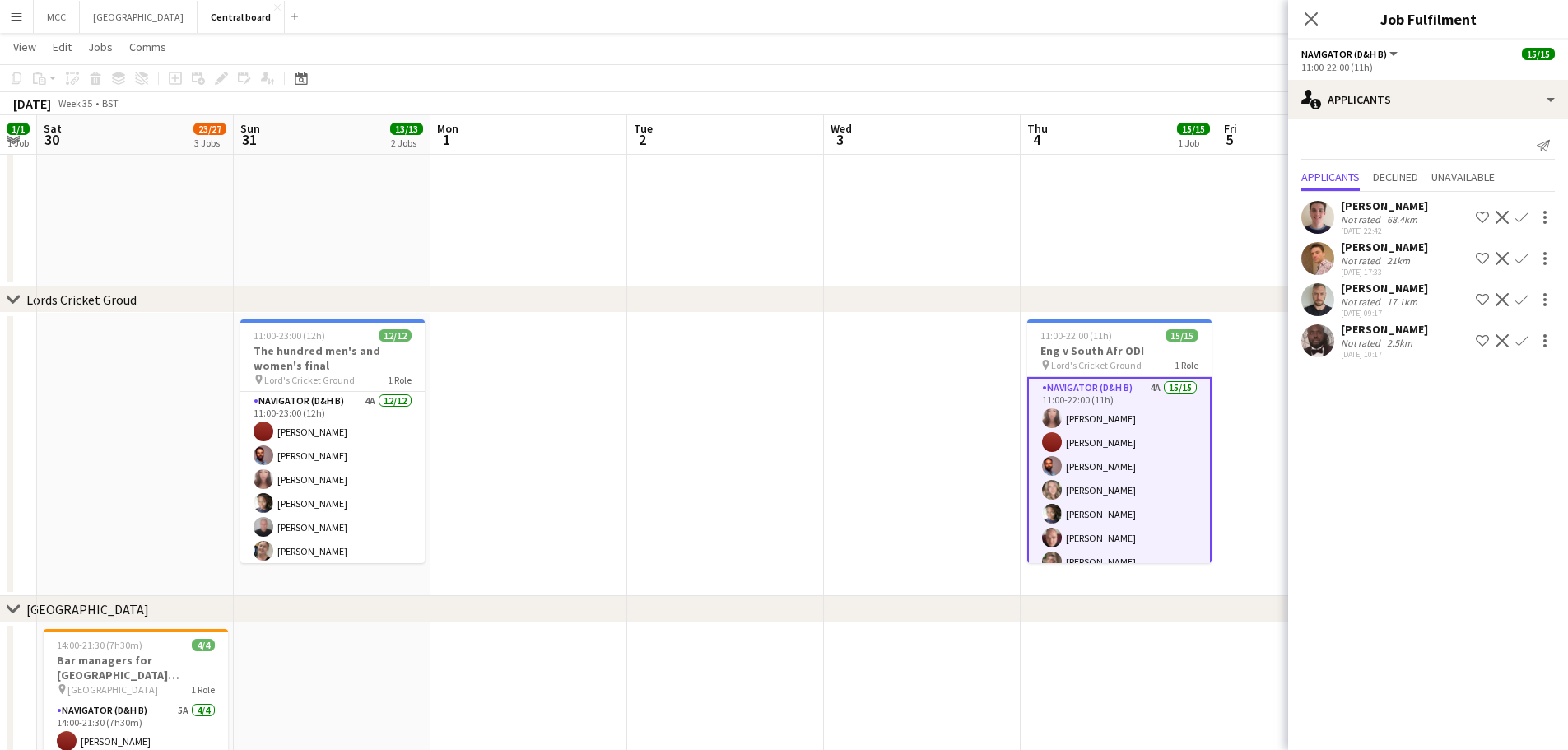
click at [1516, 336] on app-icon "Confirm" at bounding box center [1523, 341] width 13 height 13
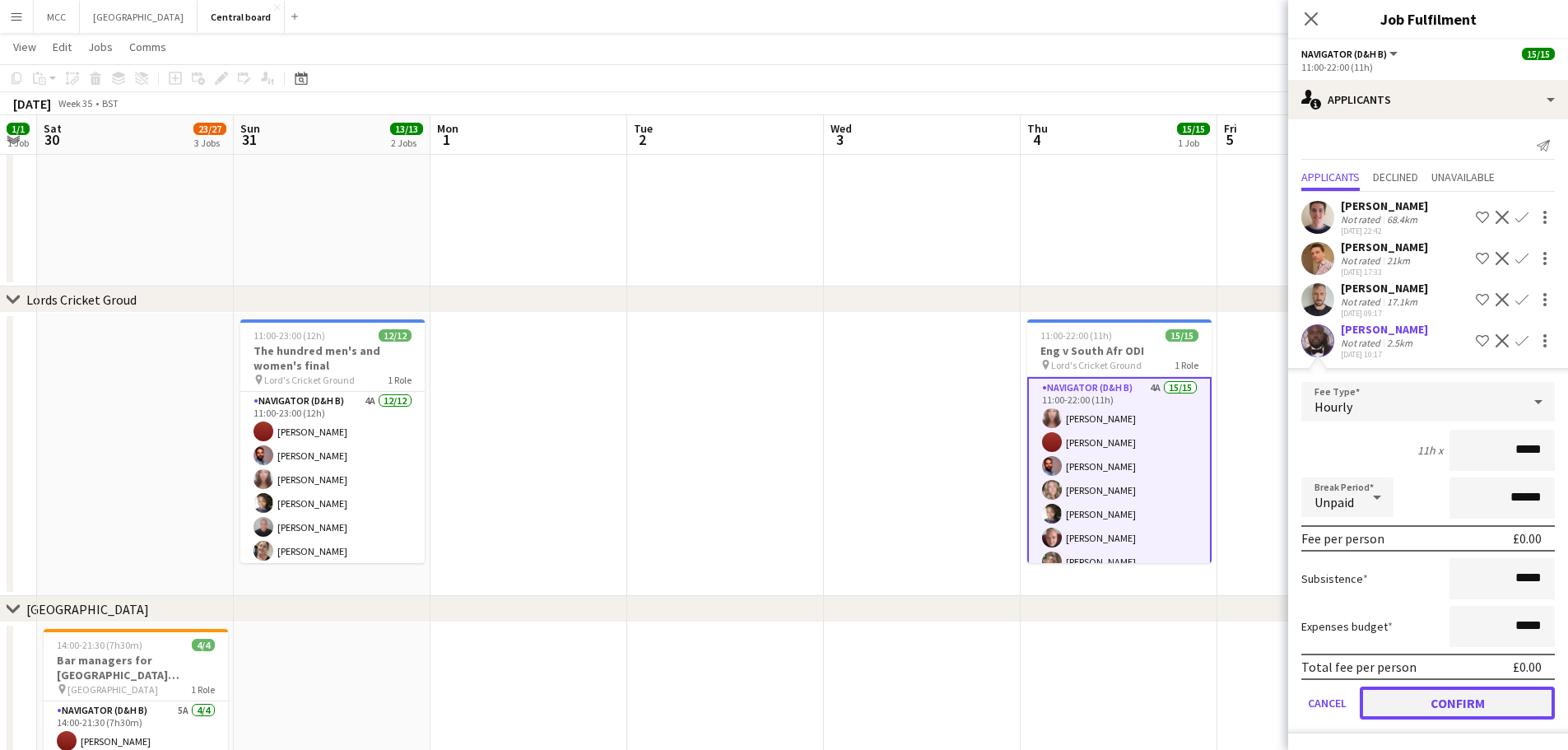
click at [1461, 694] on button "Confirm" at bounding box center [1457, 702] width 195 height 33
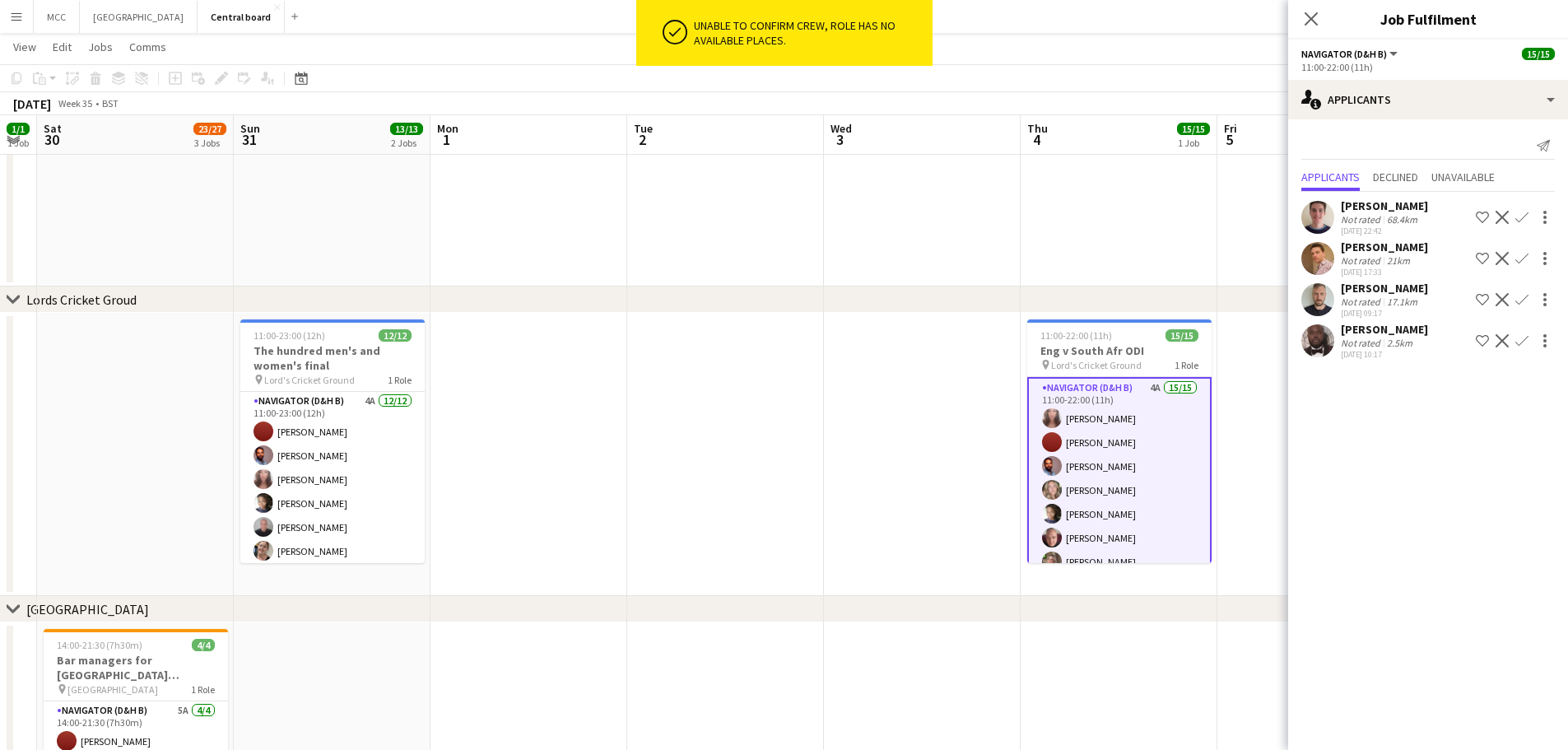
click at [946, 360] on app-date-cell at bounding box center [922, 455] width 197 height 284
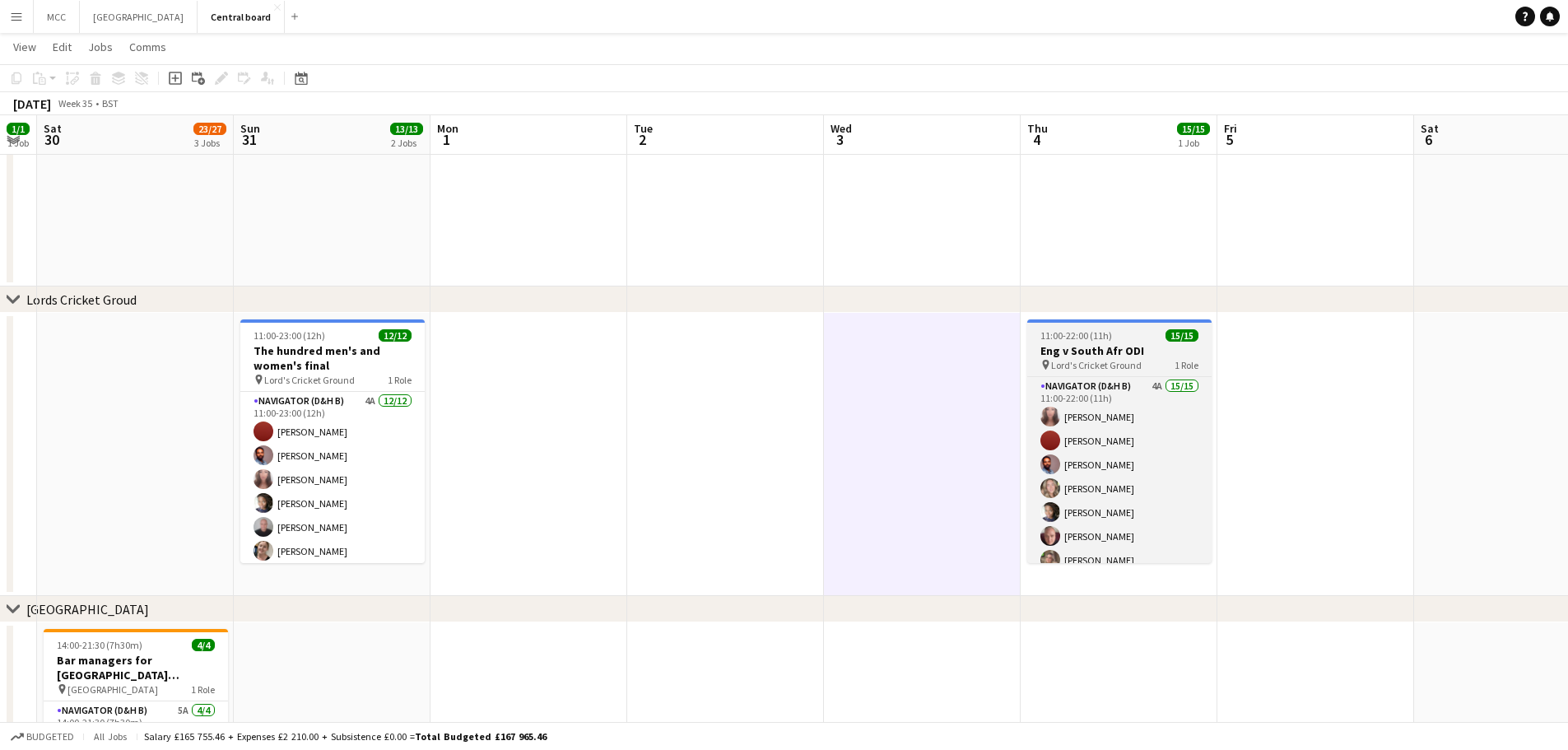
click at [1102, 341] on span "11:00-22:00 (11h)" at bounding box center [1076, 336] width 71 height 13
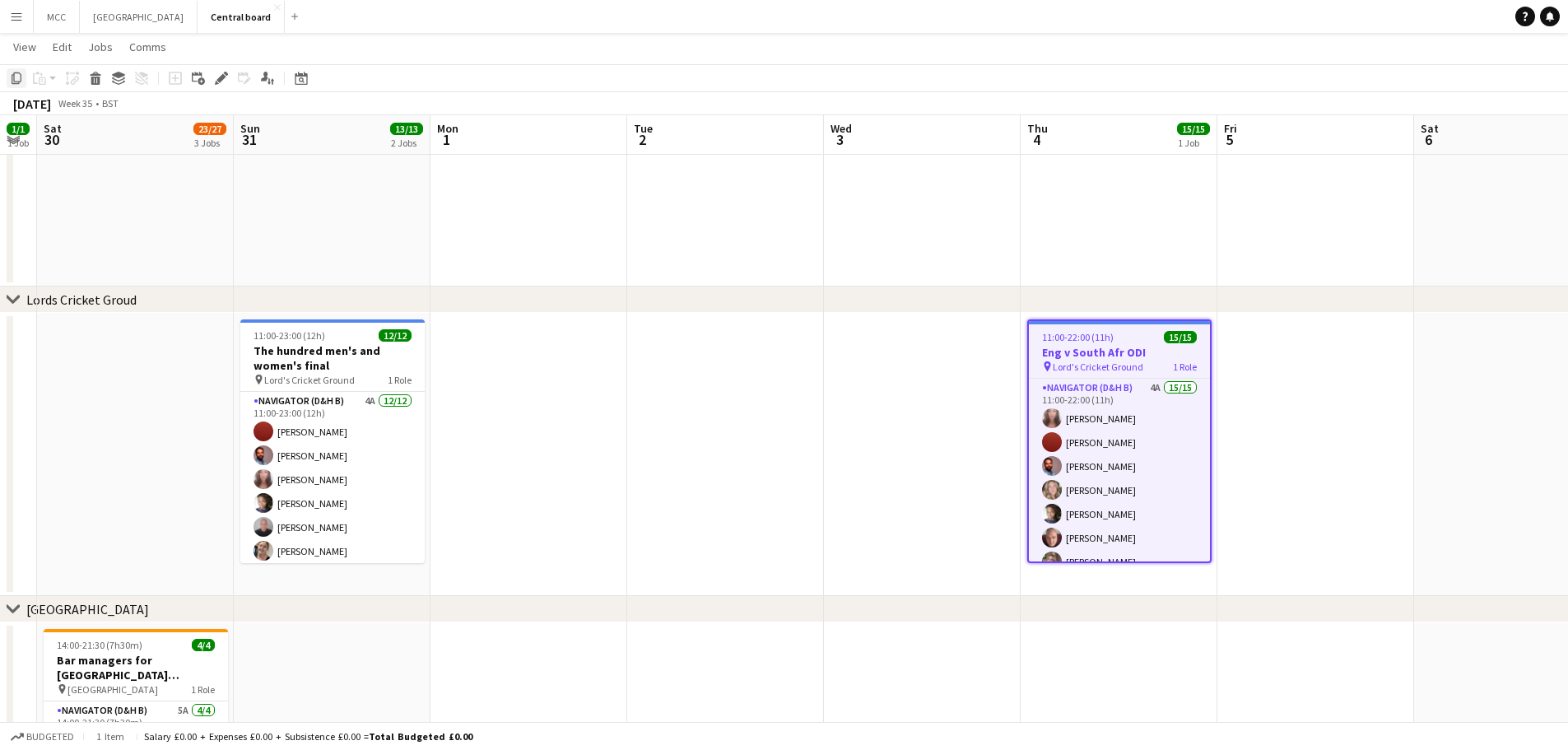
click at [14, 78] on icon at bounding box center [17, 78] width 10 height 12
click at [977, 378] on app-date-cell at bounding box center [922, 455] width 197 height 284
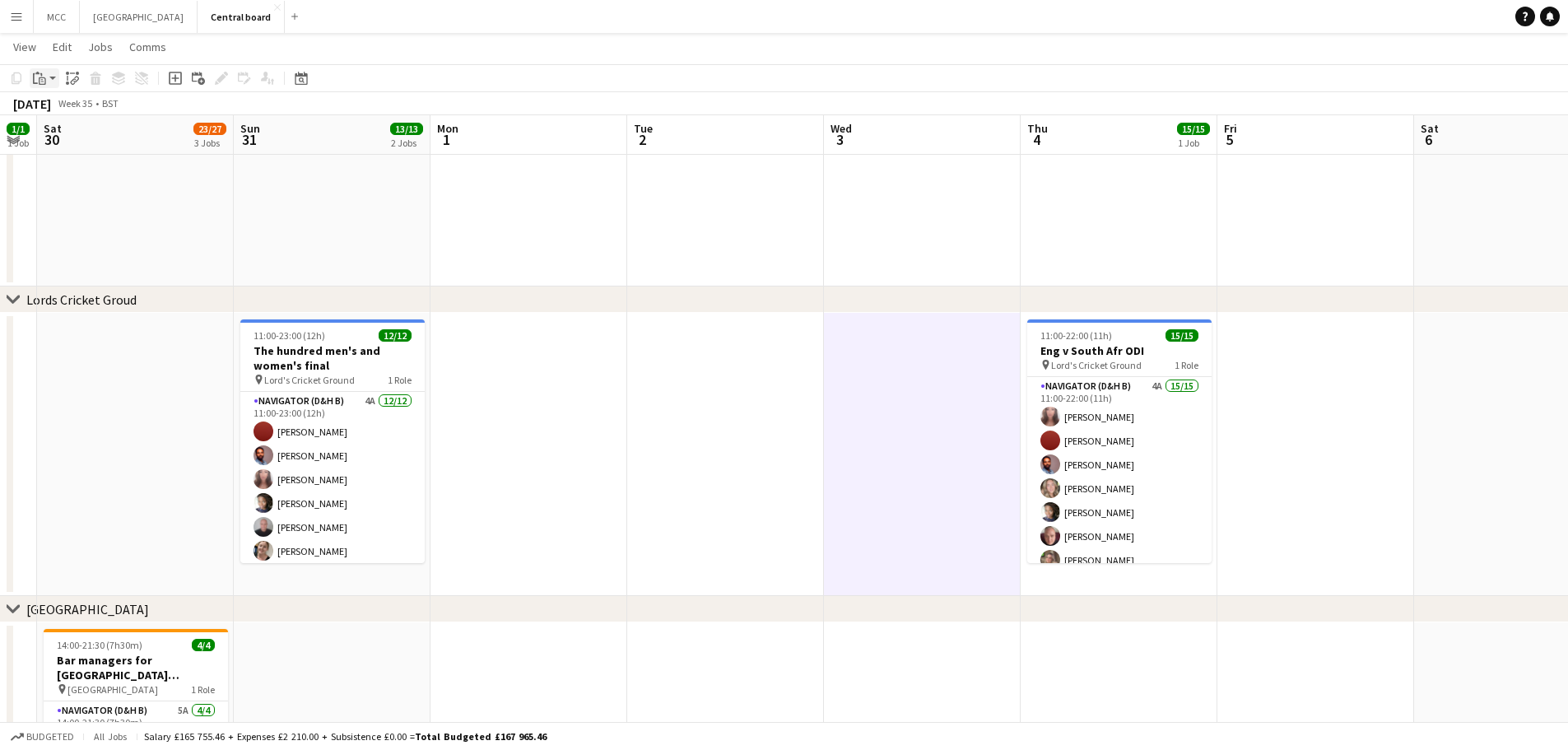
click at [41, 83] on icon "Paste" at bounding box center [39, 78] width 13 height 13
click at [88, 141] on link "Paste with crew Ctrl+Shift+V" at bounding box center [121, 138] width 154 height 15
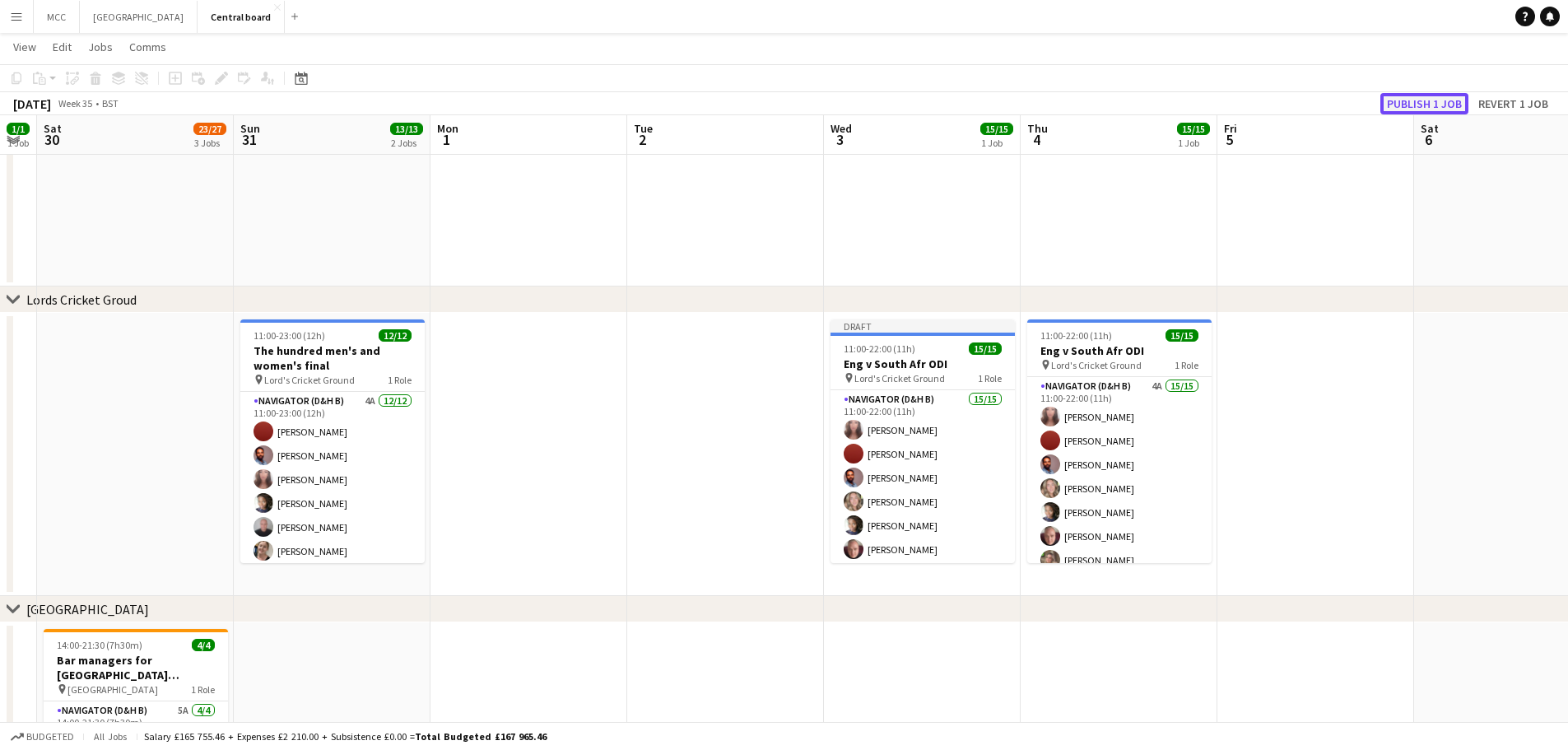
click at [1435, 103] on button "Publish 1 job" at bounding box center [1425, 104] width 88 height 22
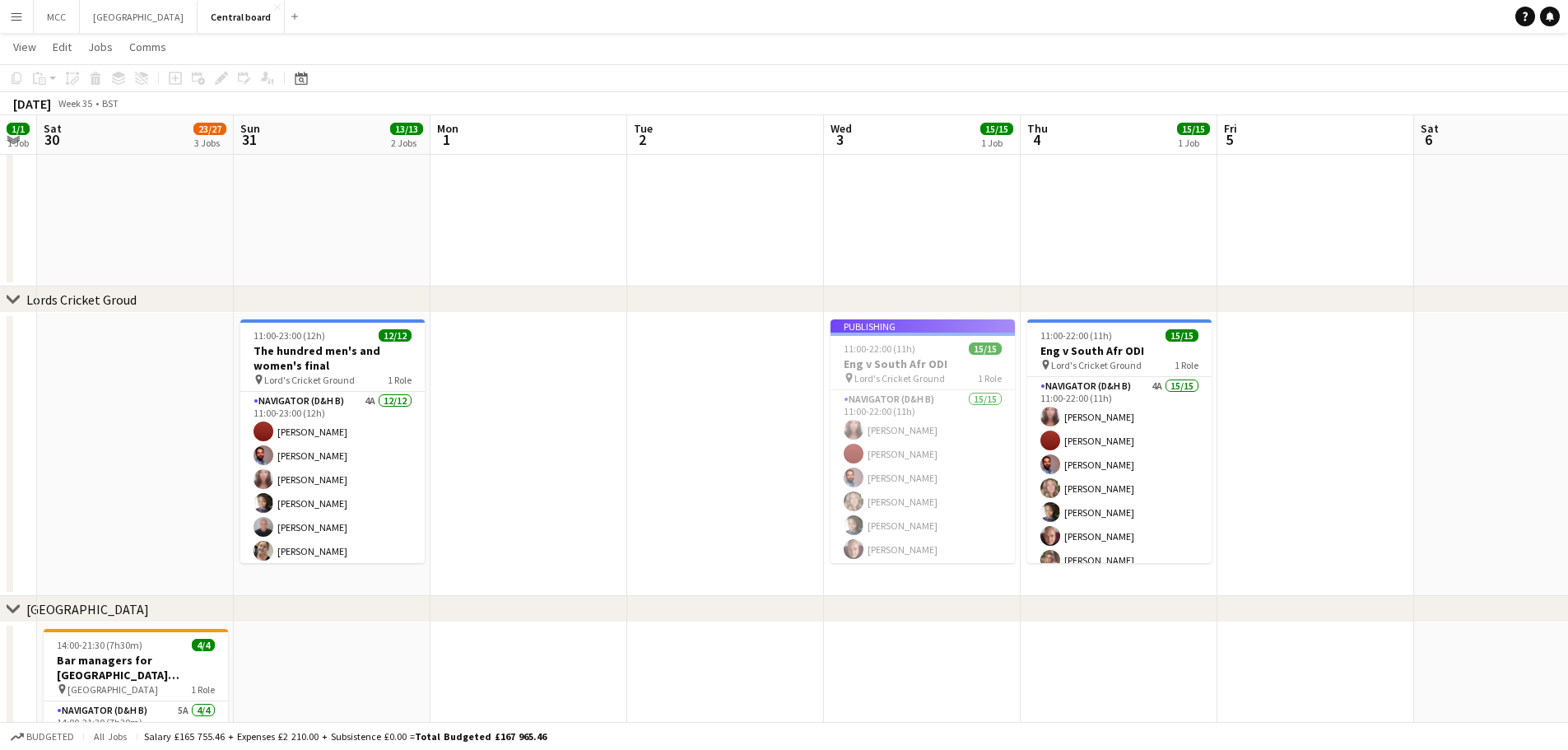
click at [1412, 455] on app-date-cell at bounding box center [1315, 455] width 197 height 284
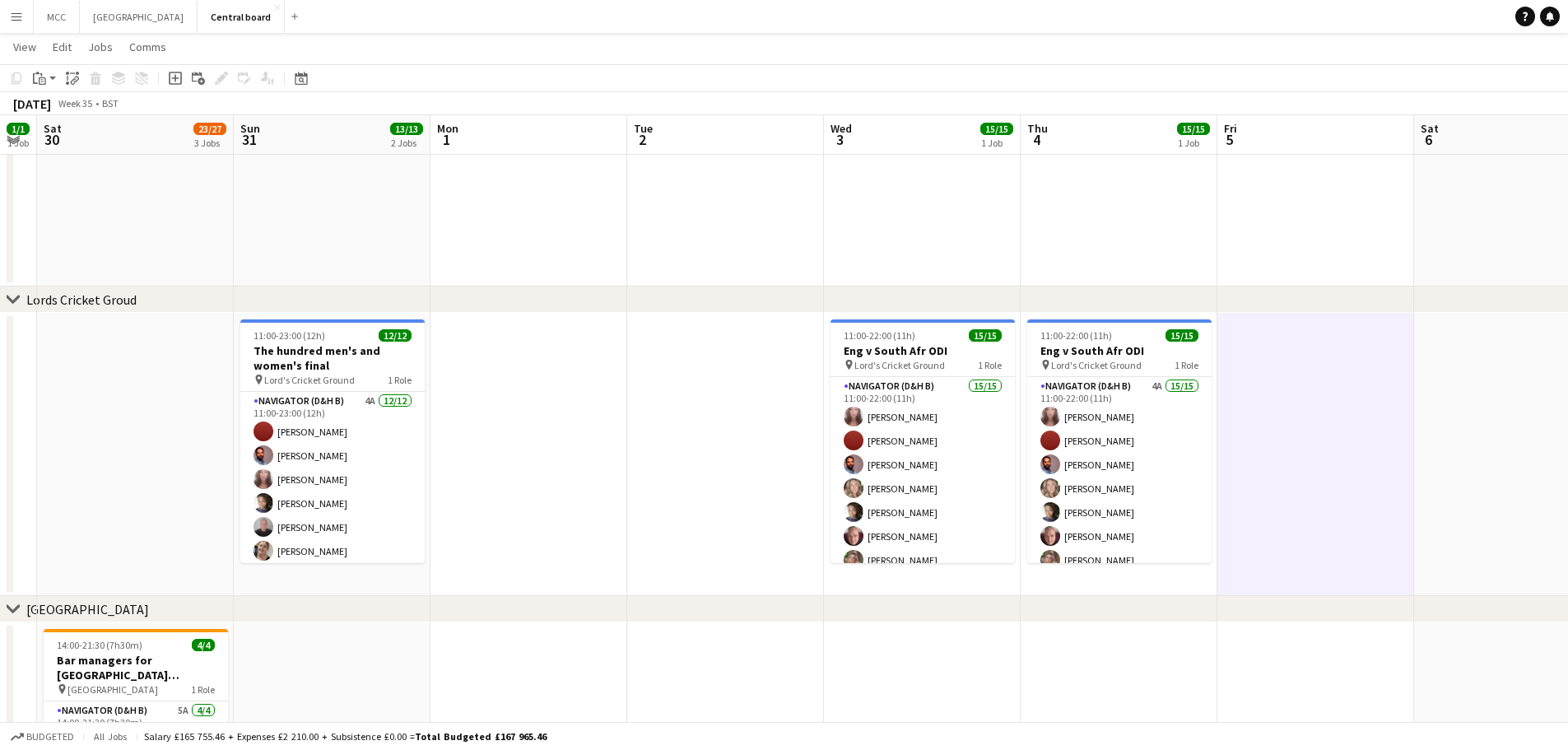
click at [1412, 455] on app-date-cell at bounding box center [1315, 455] width 197 height 284
